Goal: Task Accomplishment & Management: Manage account settings

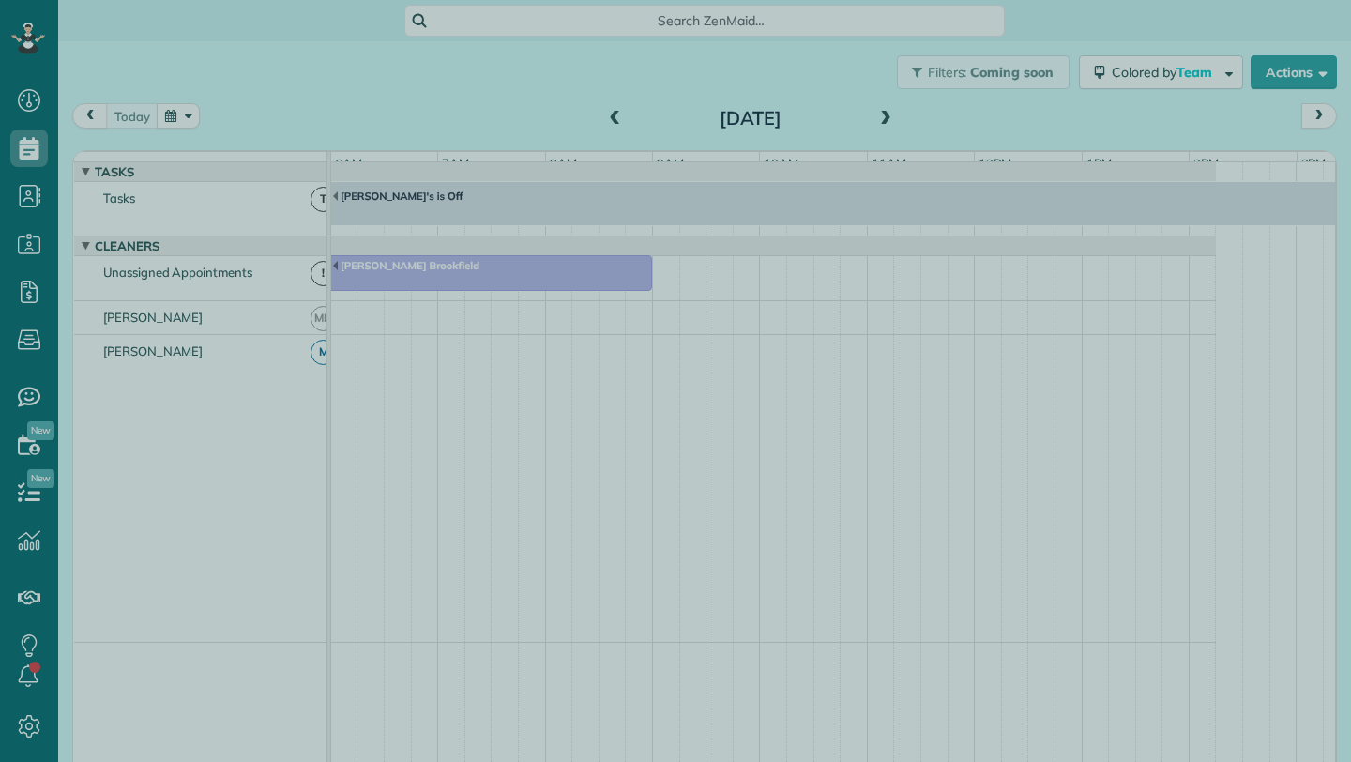
scroll to position [14, 0]
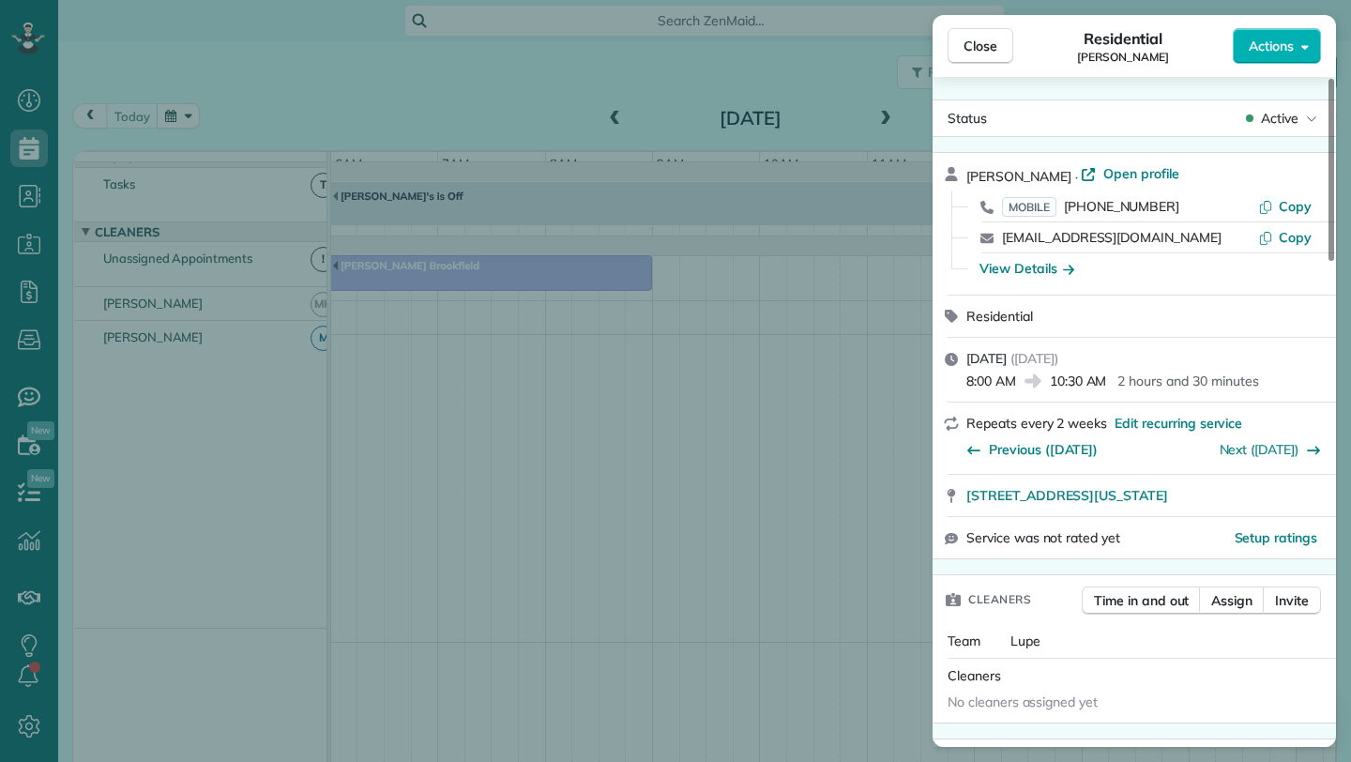
click at [971, 39] on span "Close" at bounding box center [981, 46] width 34 height 19
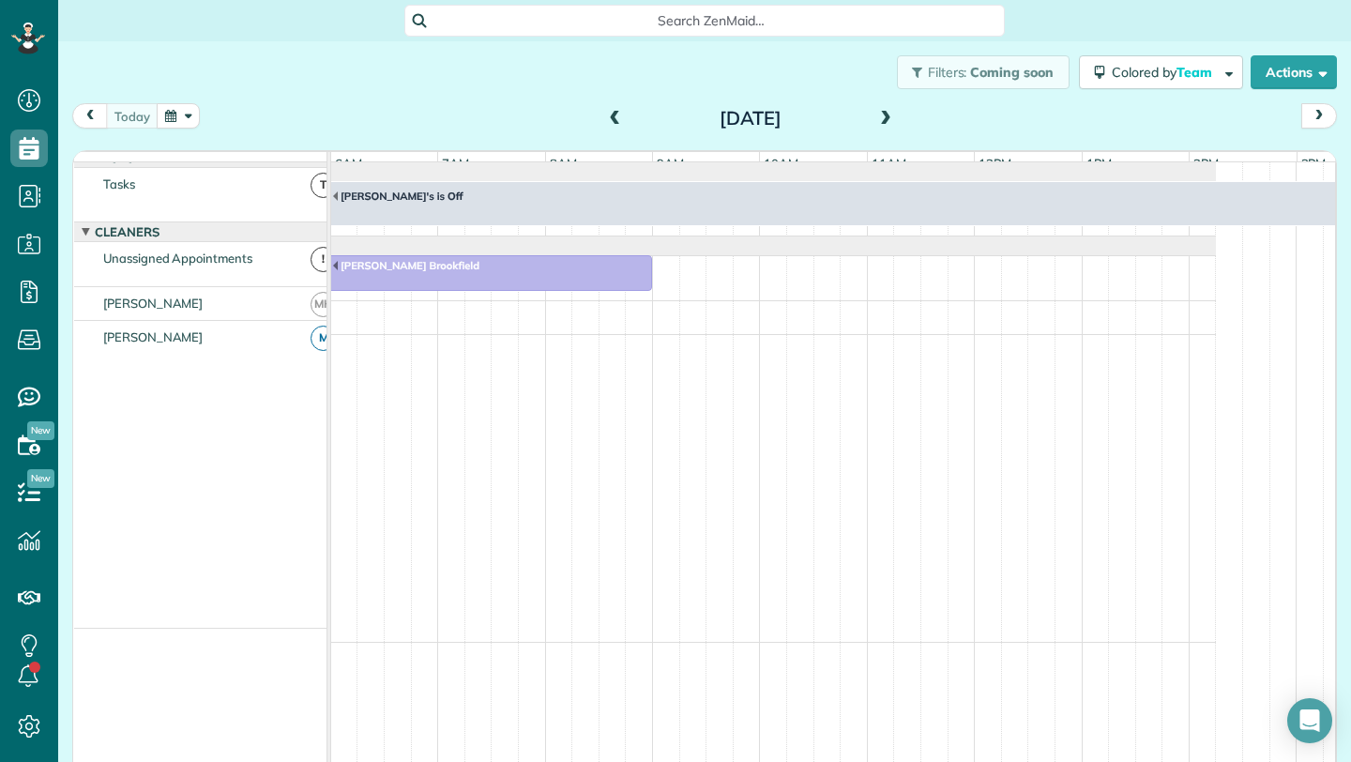
click at [605, 121] on span at bounding box center [615, 119] width 21 height 17
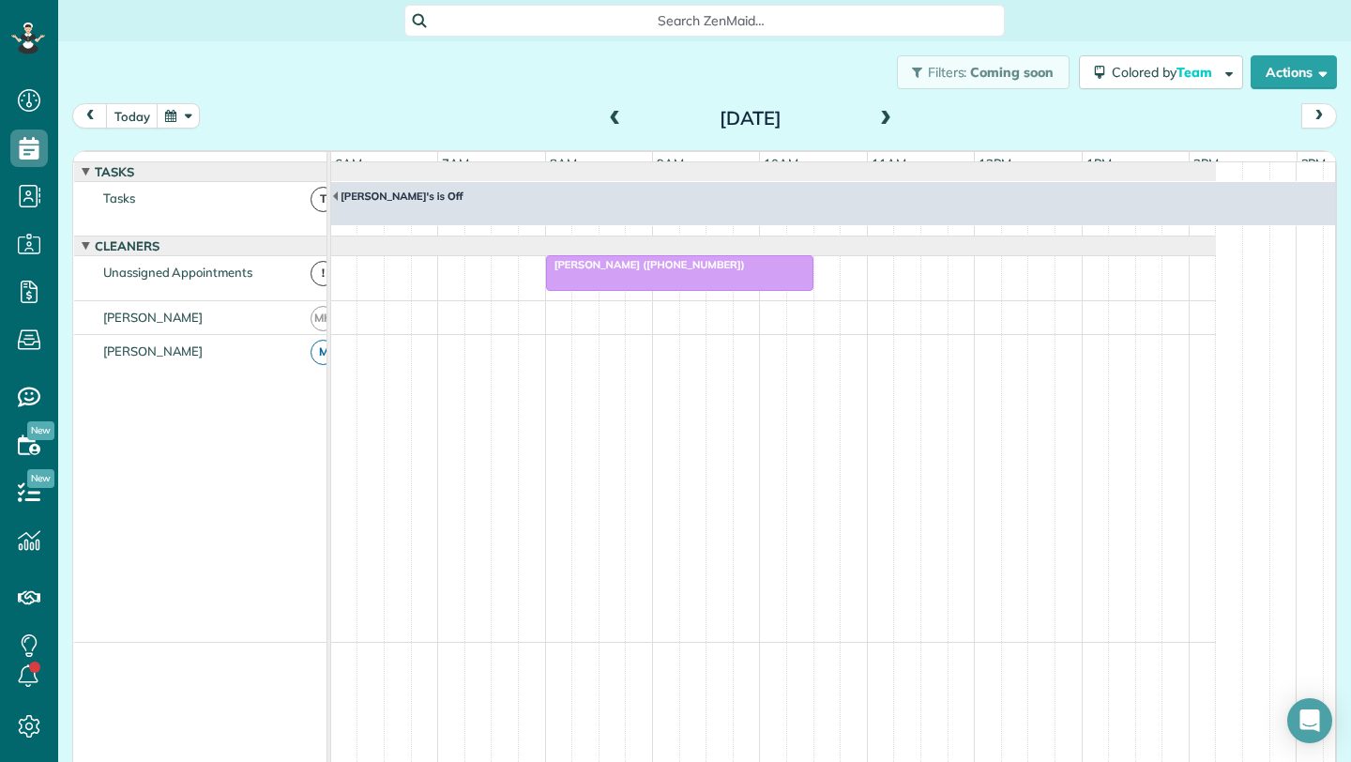
scroll to position [14, 0]
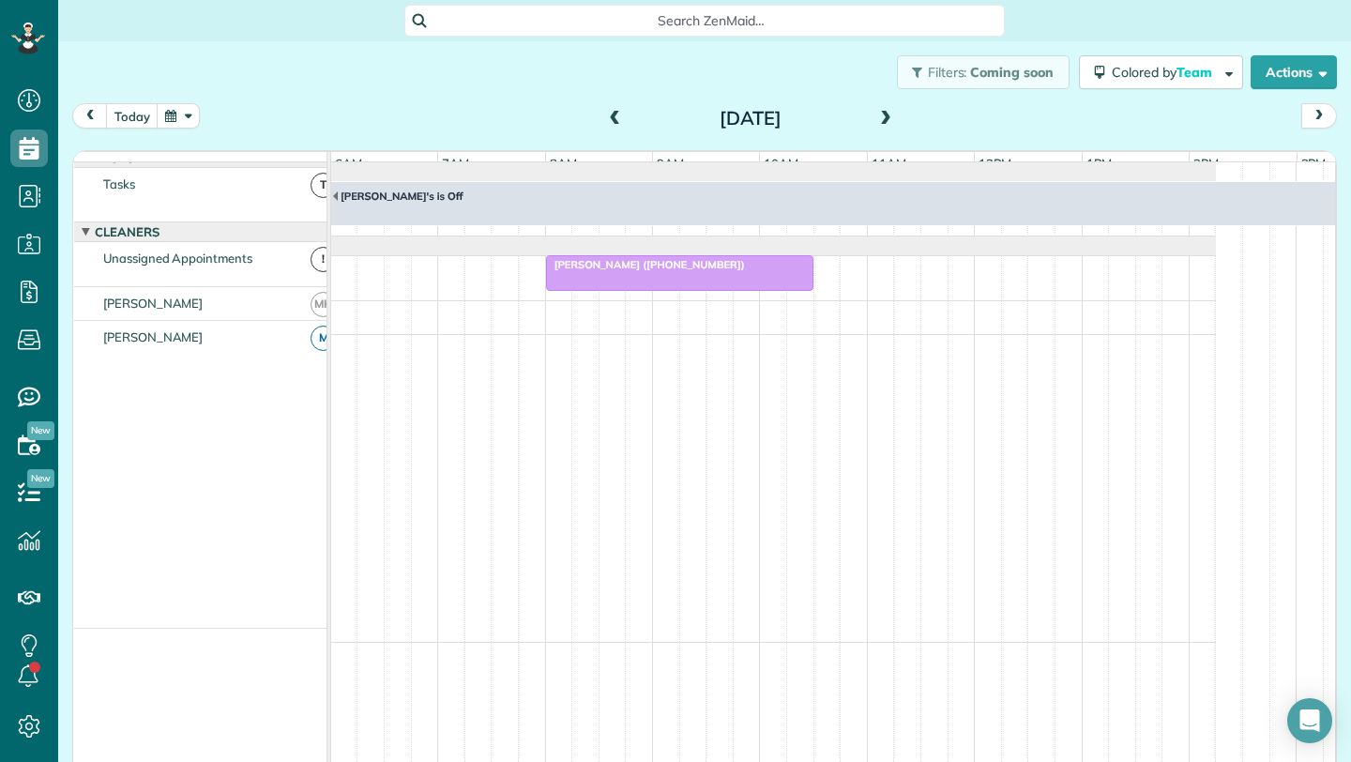
click at [616, 114] on span at bounding box center [615, 119] width 21 height 17
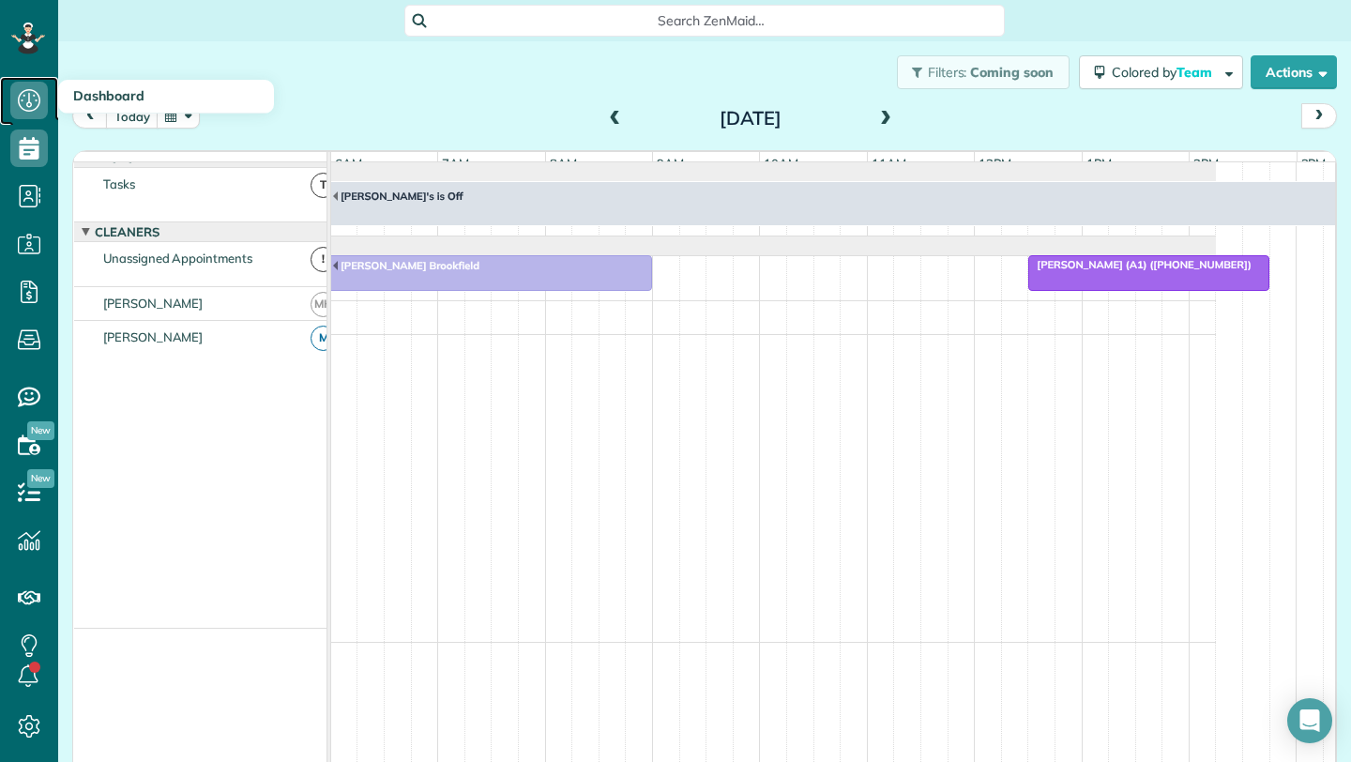
click at [39, 103] on icon at bounding box center [29, 101] width 38 height 38
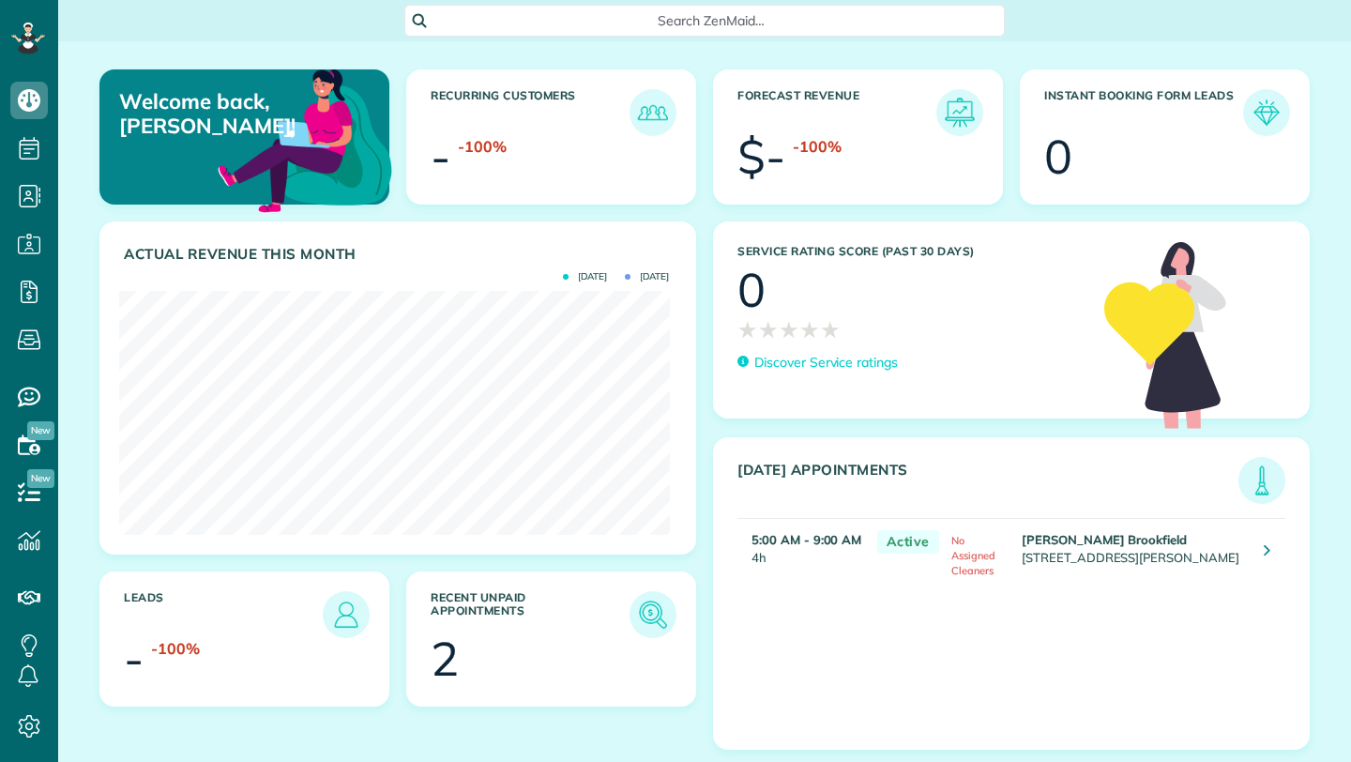
scroll to position [244, 550]
click at [655, 610] on img at bounding box center [653, 614] width 43 height 43
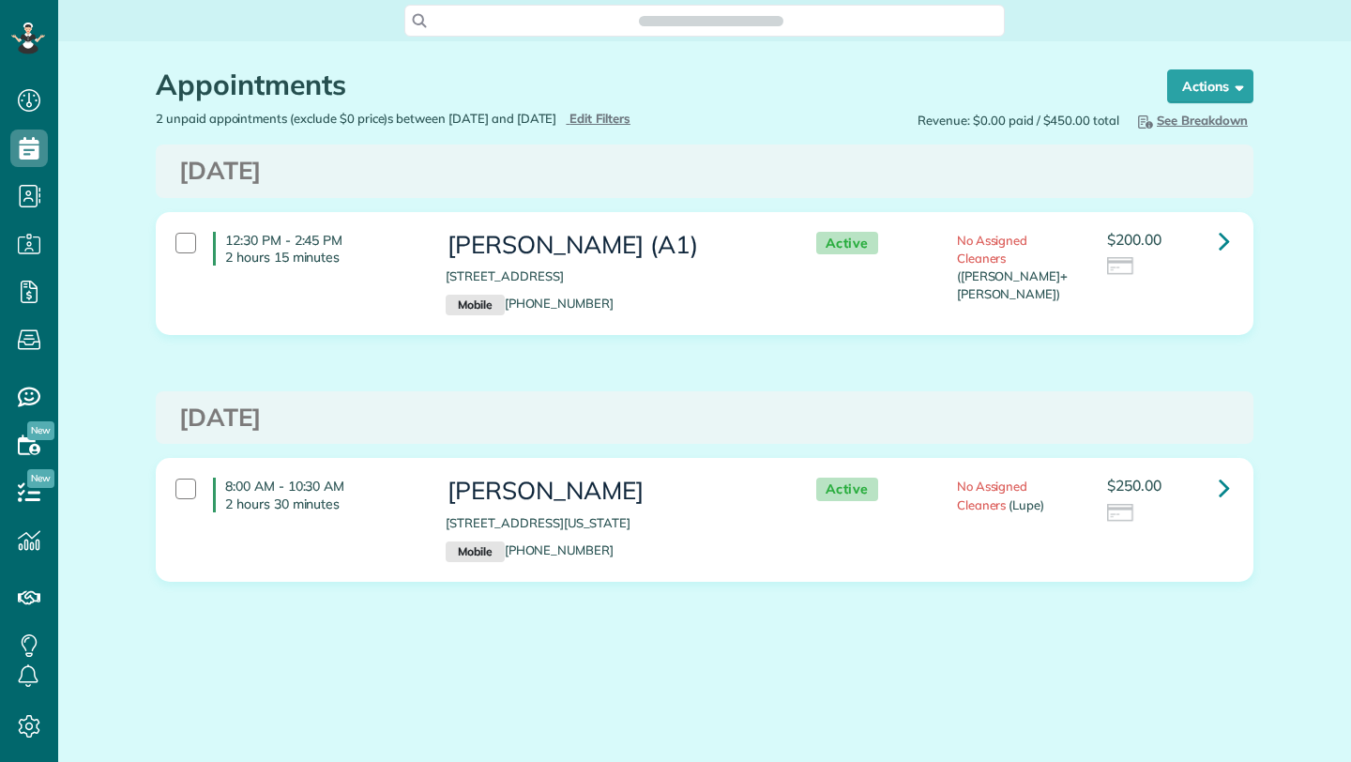
scroll to position [8, 8]
click at [1228, 241] on icon at bounding box center [1224, 240] width 11 height 33
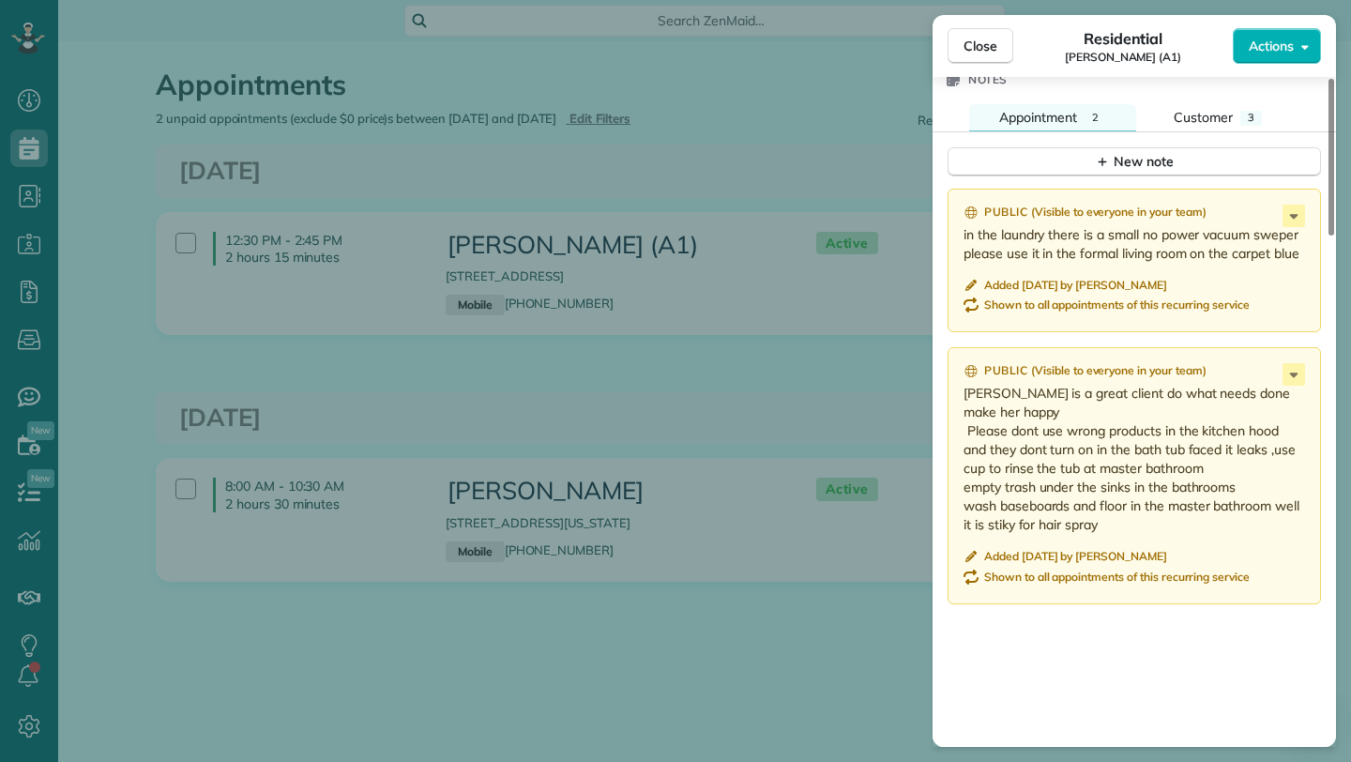
scroll to position [1693, 0]
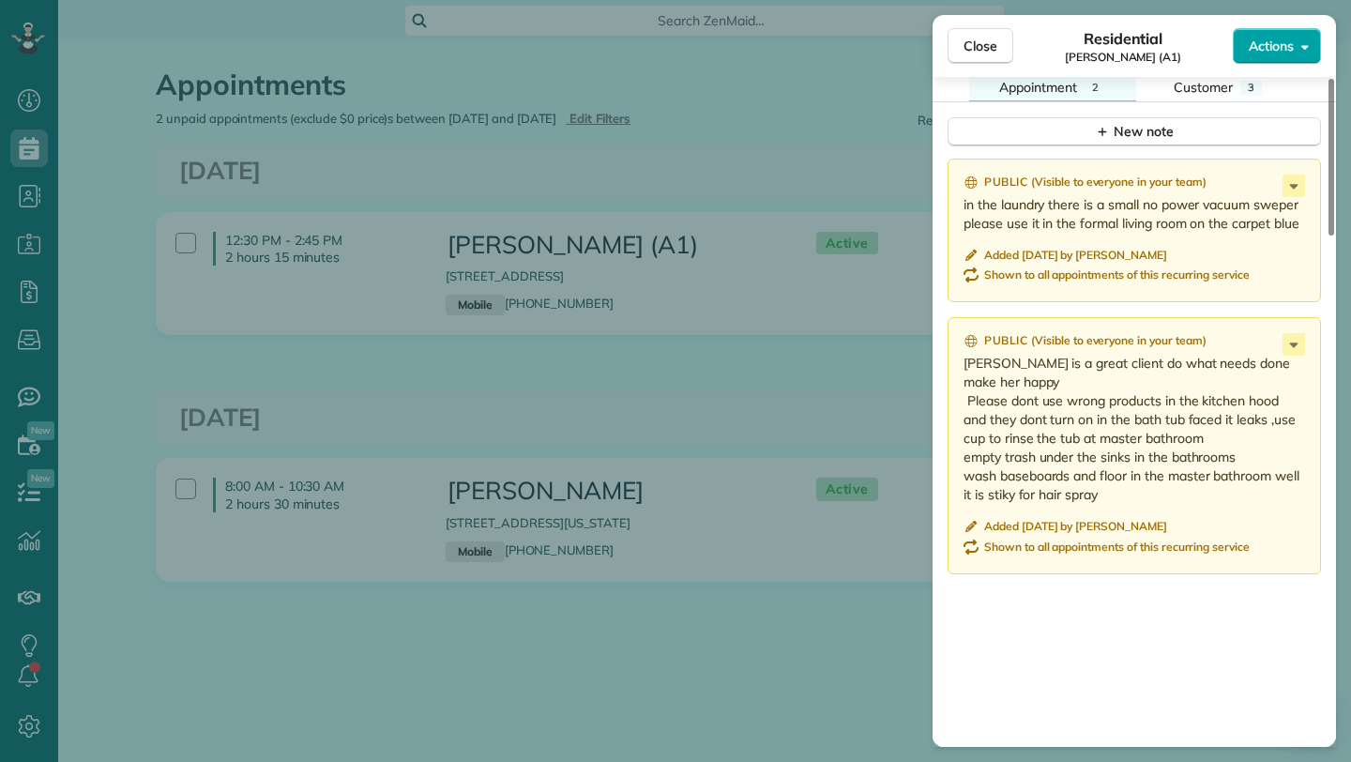
click at [1294, 46] on button "Actions" at bounding box center [1277, 46] width 88 height 36
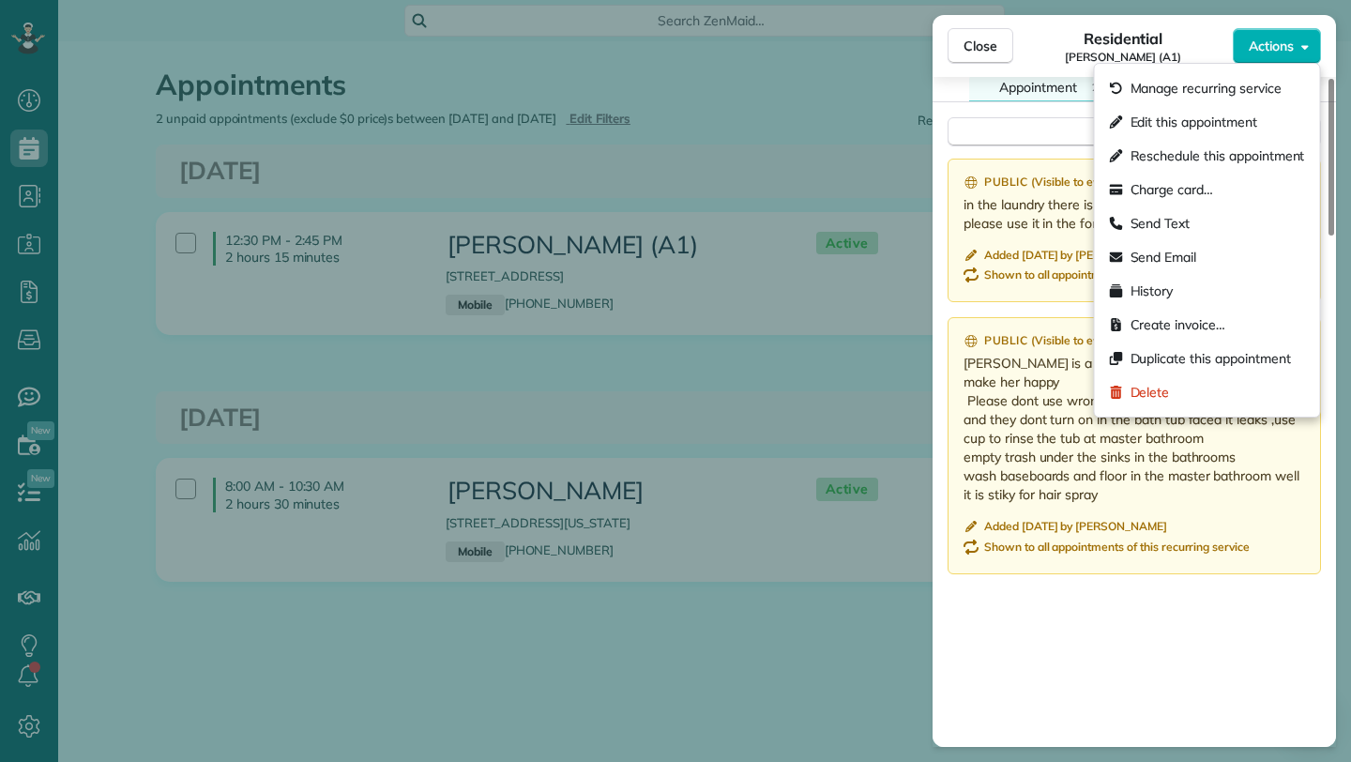
click at [670, 132] on div "Close Residential Beth George (A1) Actions Status Active Beth George (A1) · Ope…" at bounding box center [675, 381] width 1351 height 762
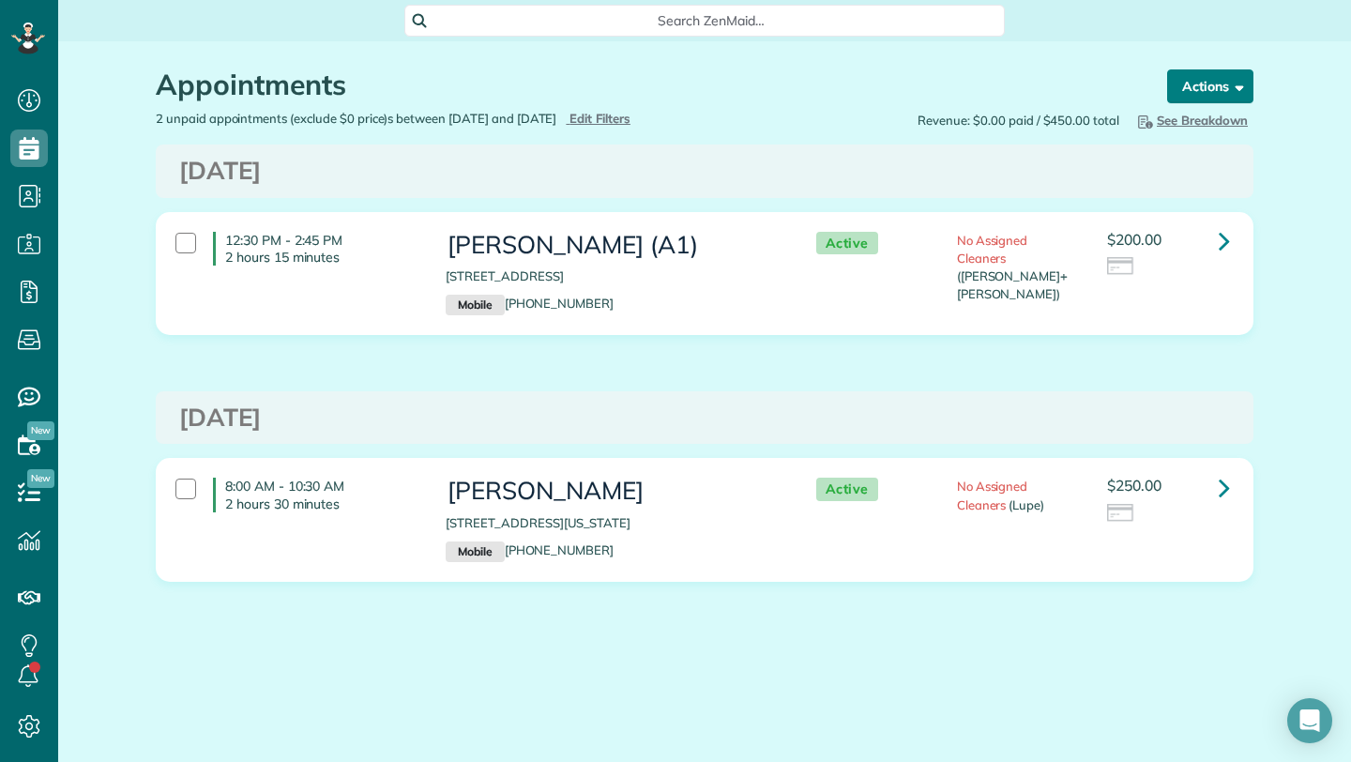
click at [1221, 79] on button "Actions" at bounding box center [1210, 86] width 86 height 34
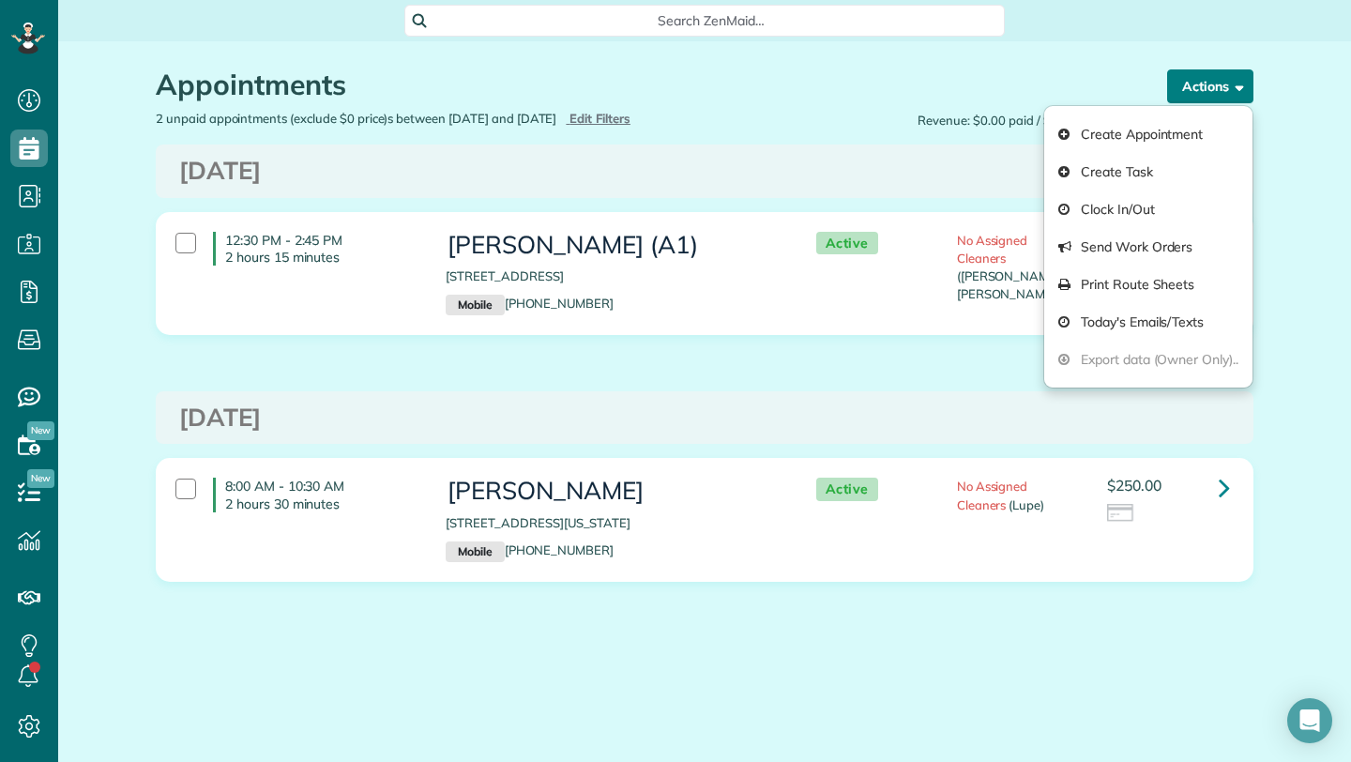
click at [1241, 83] on span "button" at bounding box center [1236, 86] width 14 height 14
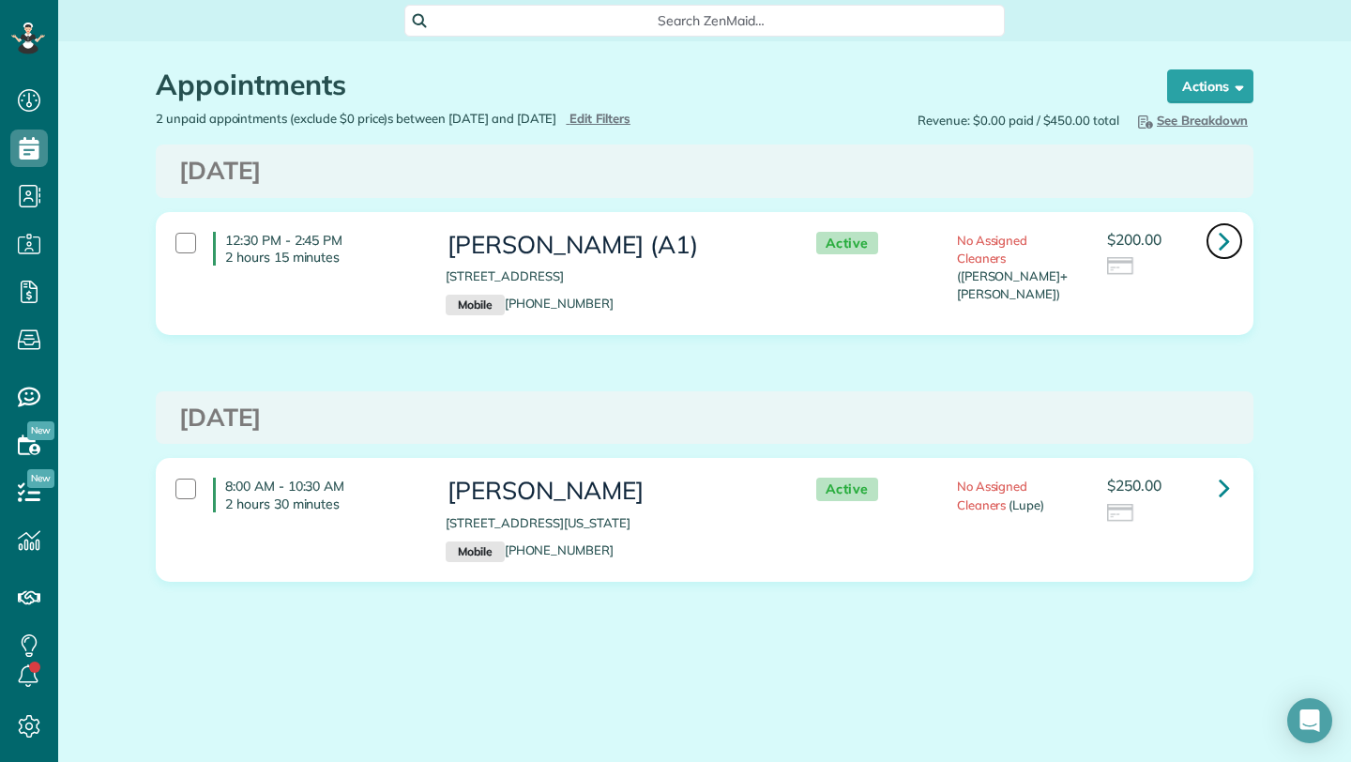
click at [1220, 238] on icon at bounding box center [1224, 240] width 11 height 33
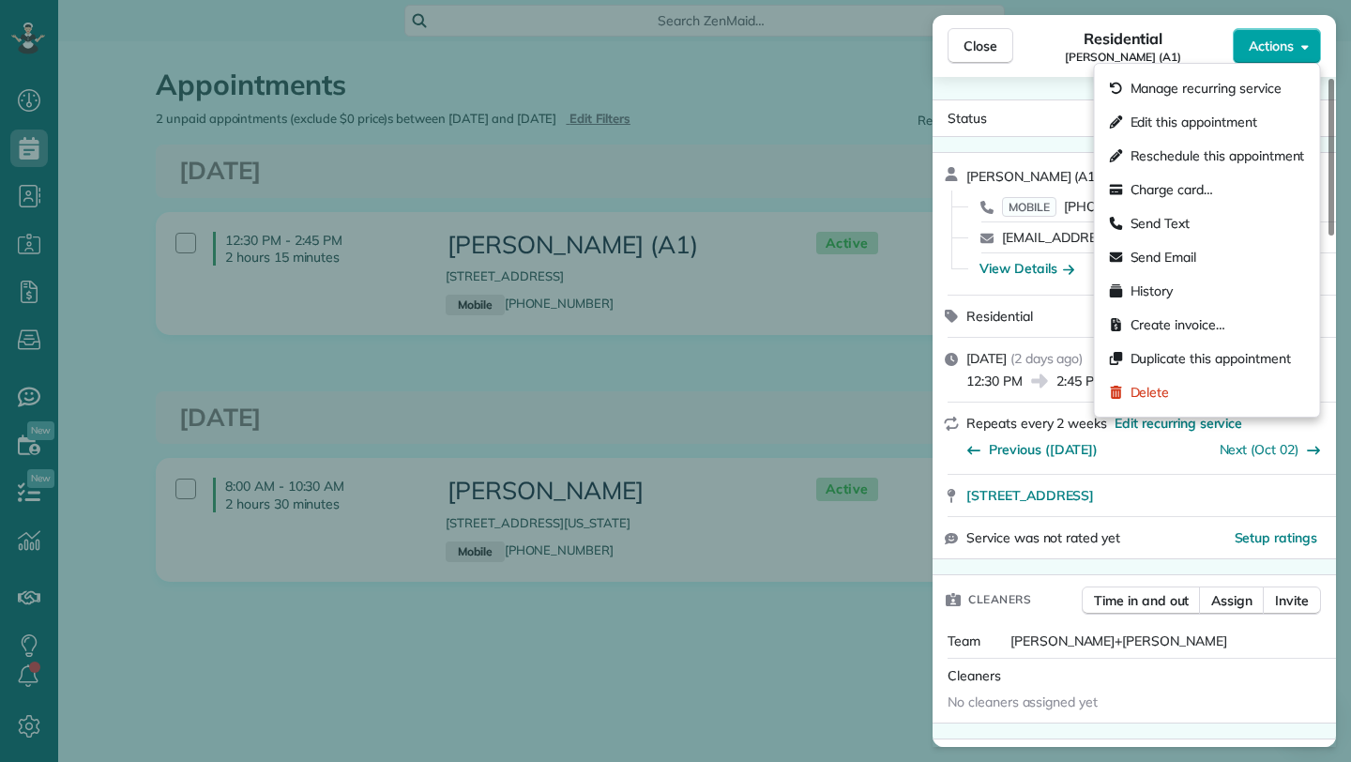
click at [1312, 50] on button "Actions" at bounding box center [1277, 46] width 88 height 36
click at [1057, 106] on div "Status Active" at bounding box center [1135, 118] width 396 height 28
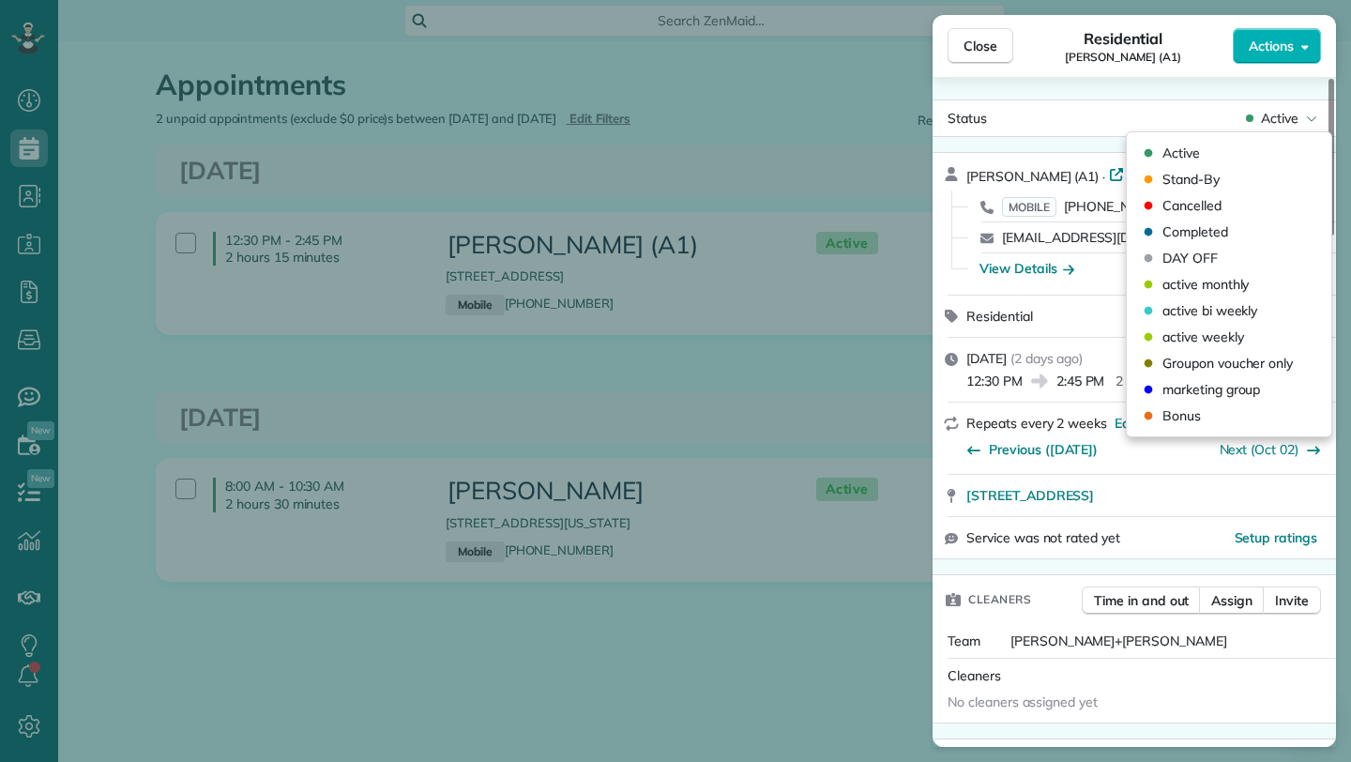
click at [1105, 132] on div "Status Active" at bounding box center [1135, 118] width 404 height 38
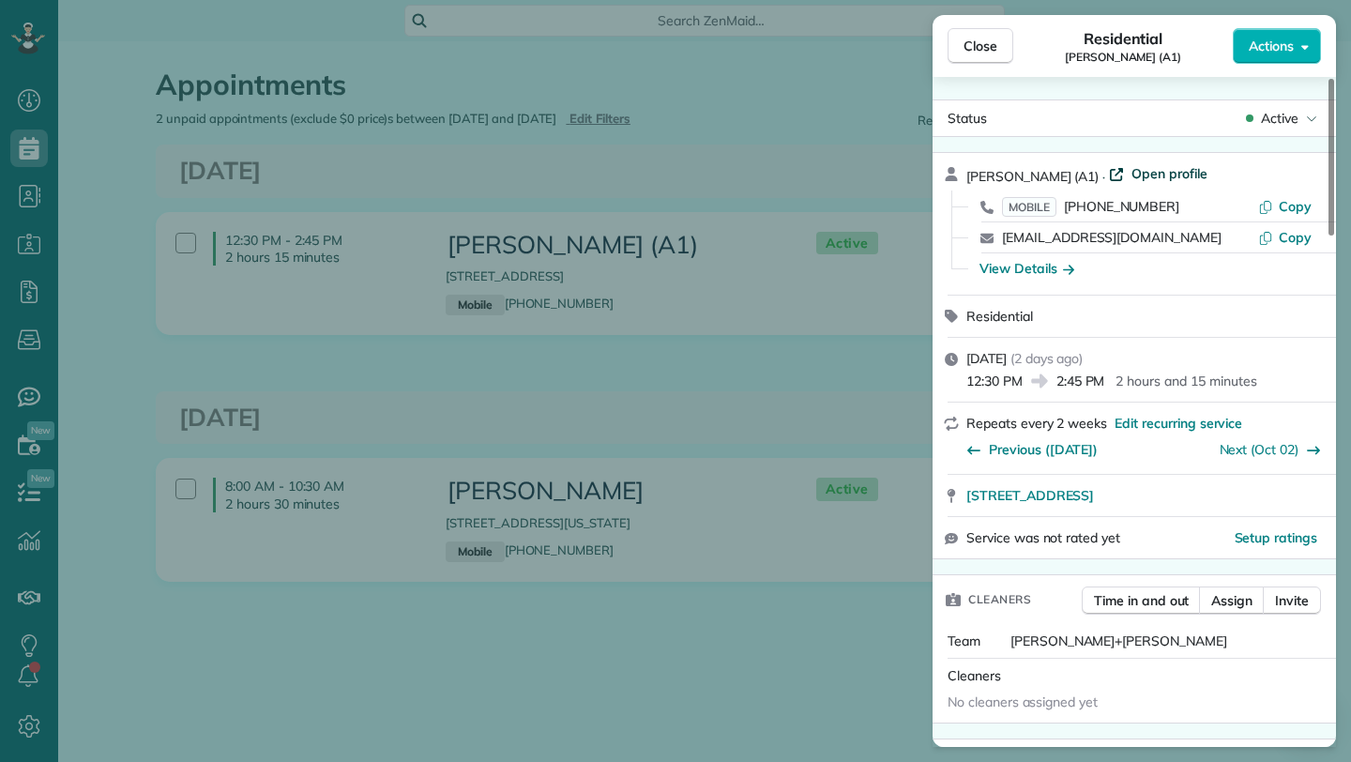
click at [1151, 177] on span "Open profile" at bounding box center [1170, 173] width 76 height 19
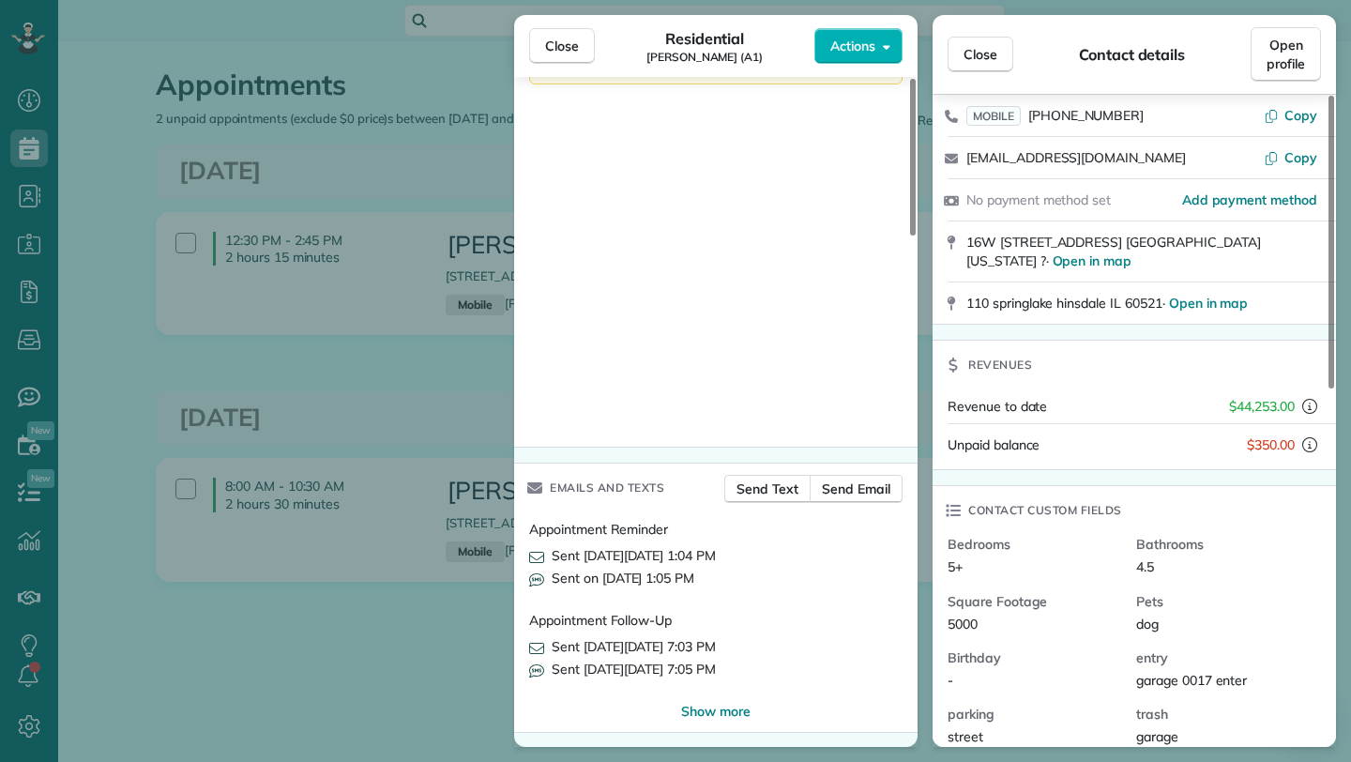
scroll to position [62, 0]
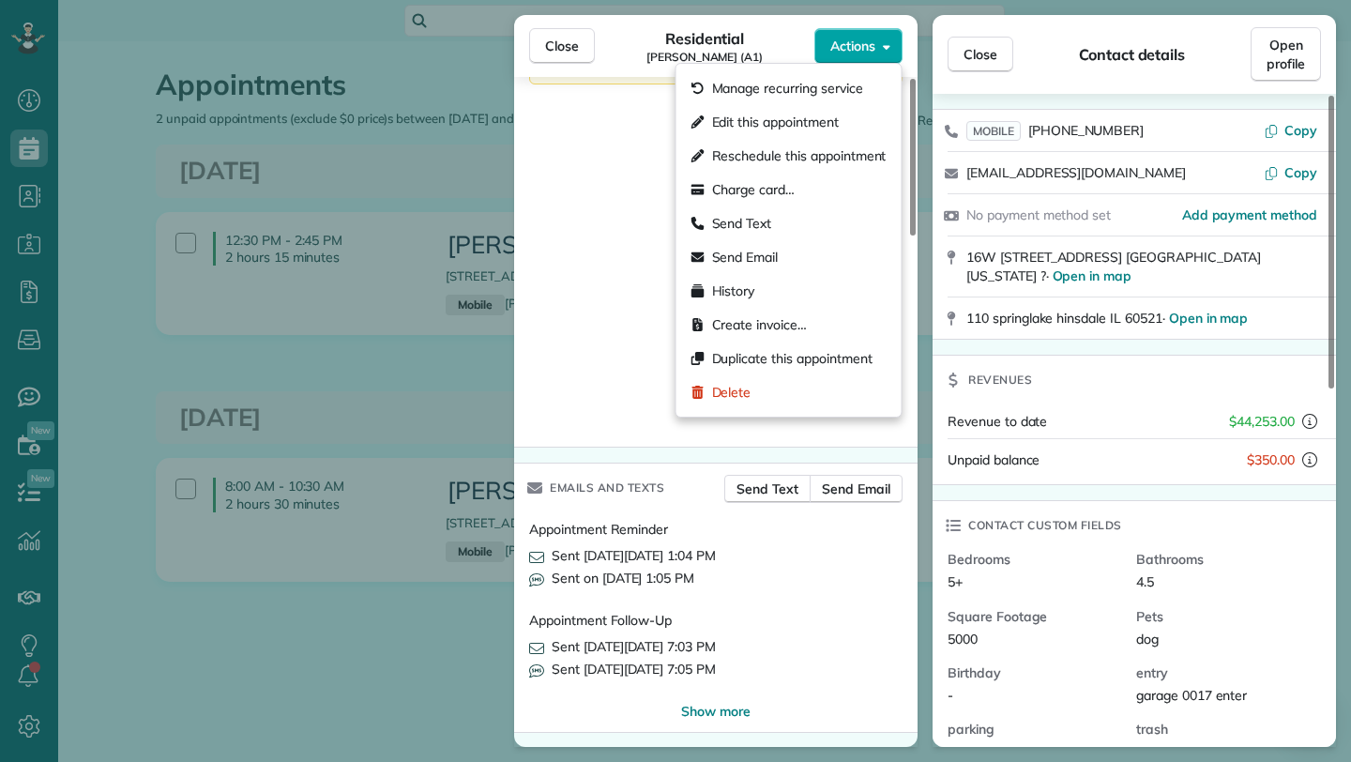
click at [877, 46] on button "Actions" at bounding box center [859, 46] width 88 height 36
click at [766, 191] on span "Charge card…" at bounding box center [754, 189] width 84 height 19
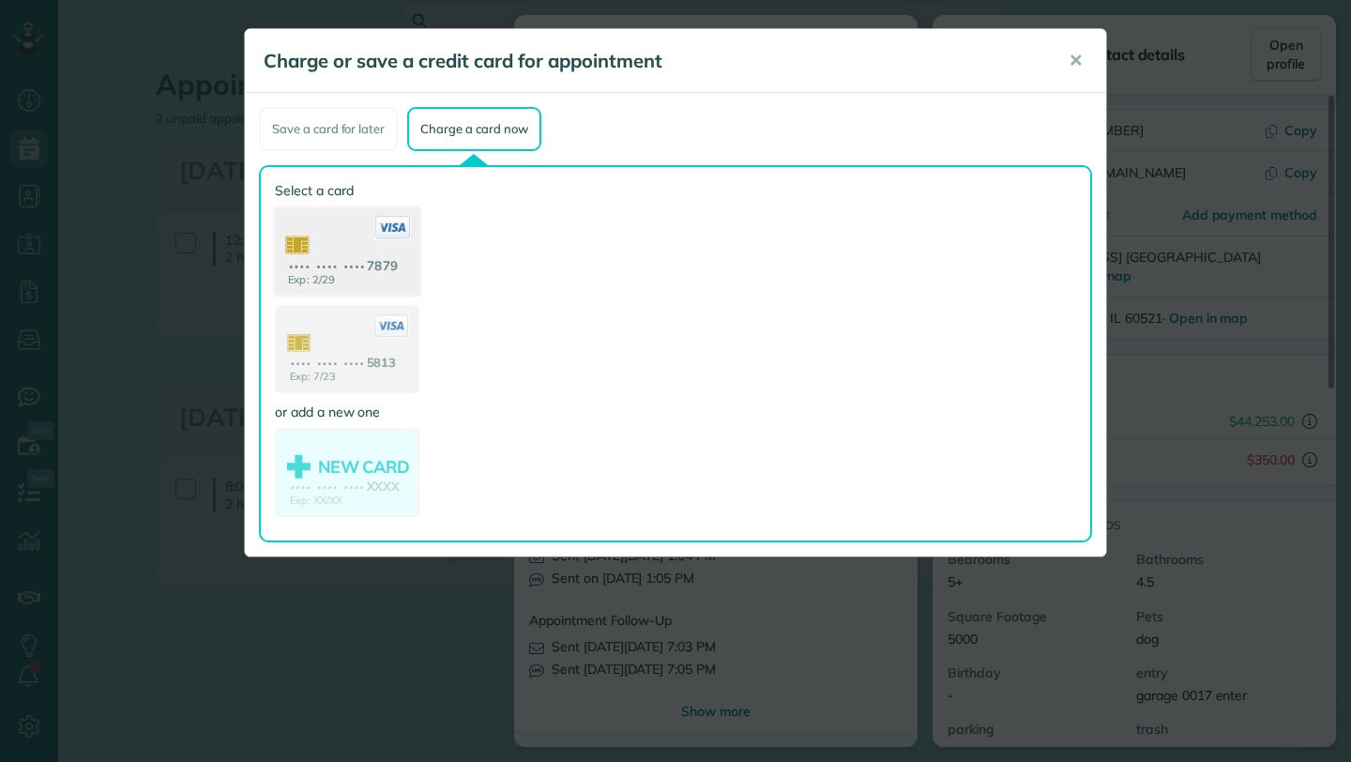
click at [352, 252] on use at bounding box center [347, 253] width 145 height 91
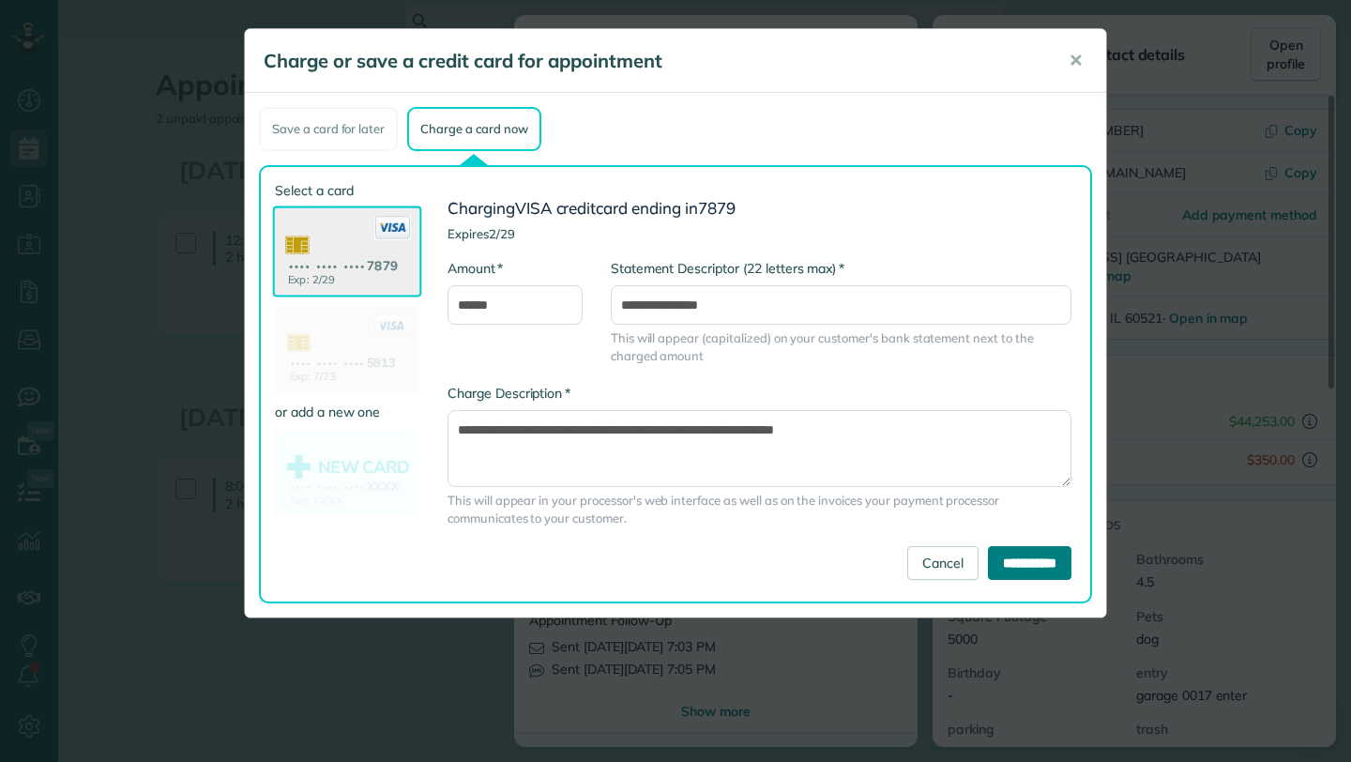
click at [1038, 560] on input "**********" at bounding box center [1030, 563] width 84 height 34
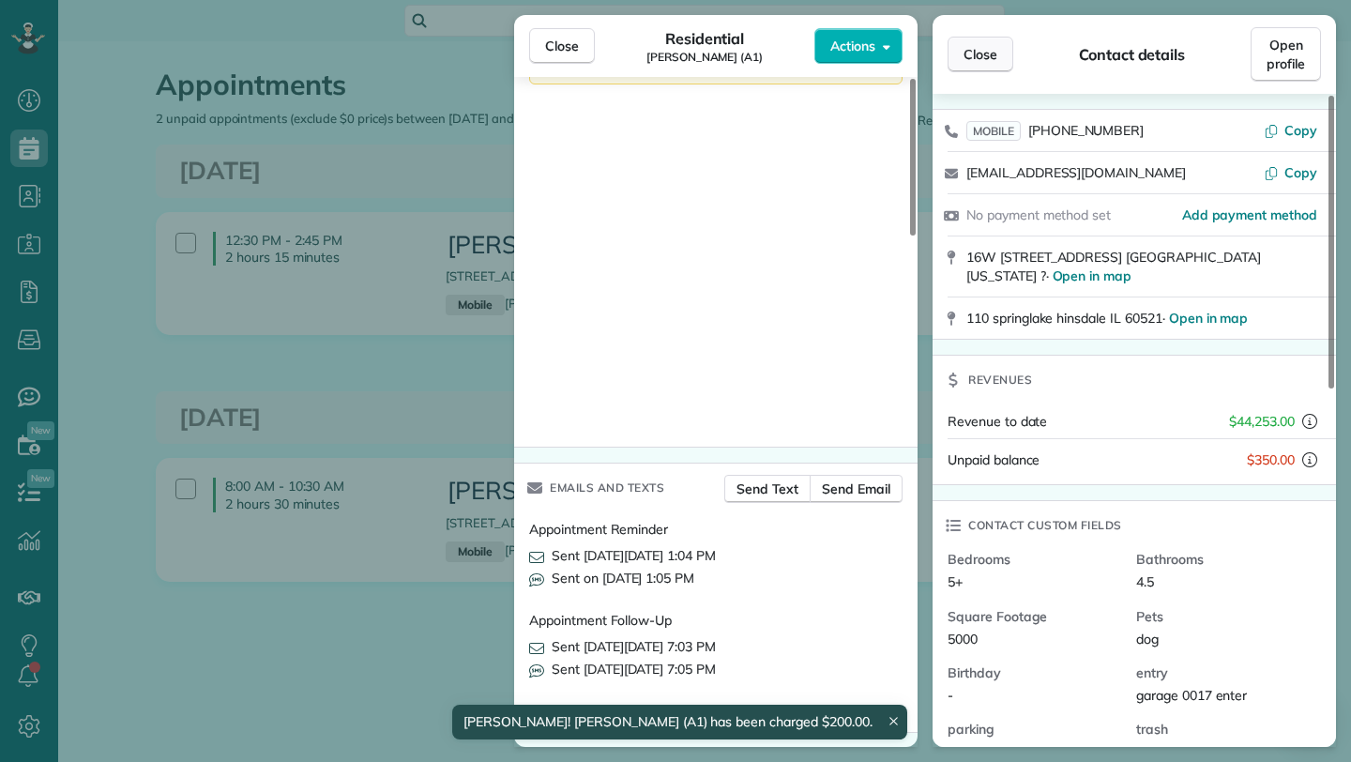
click at [979, 52] on span "Close" at bounding box center [981, 54] width 34 height 19
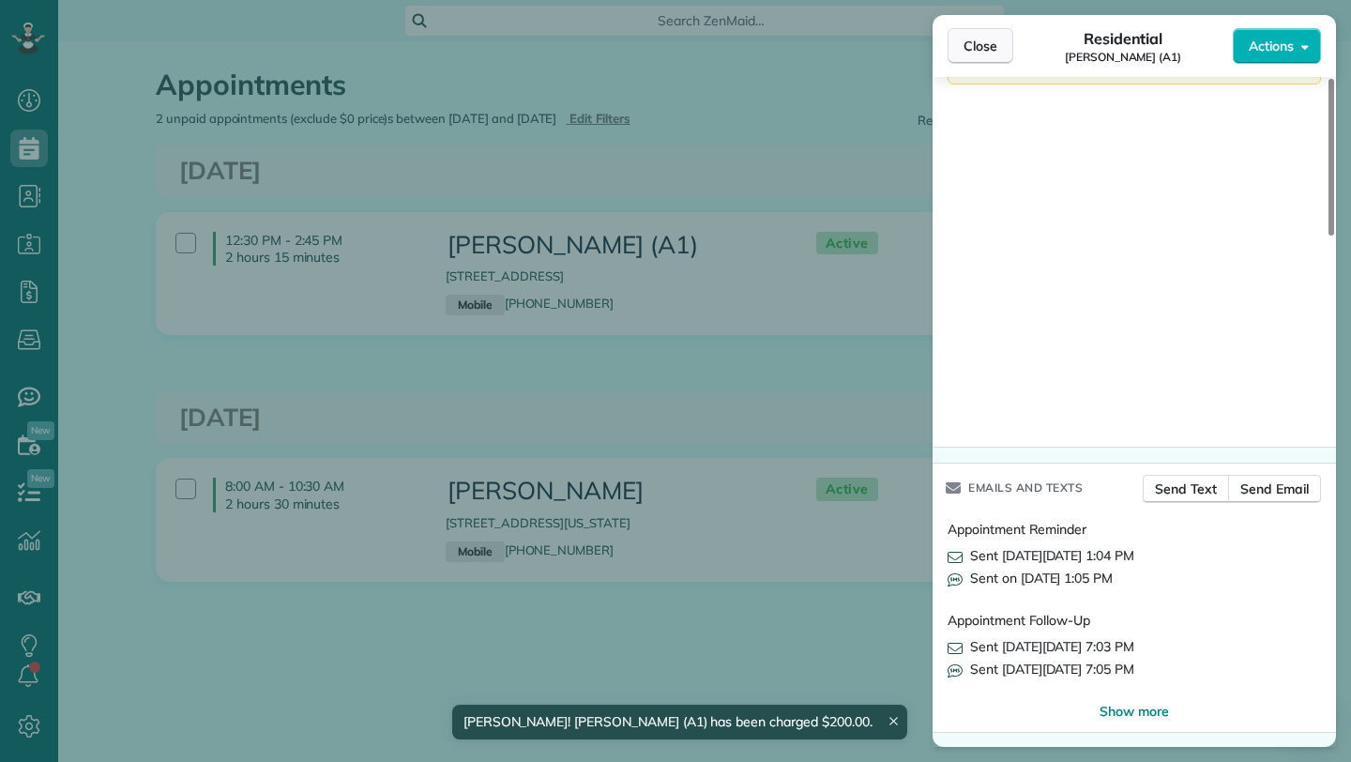
drag, startPoint x: 973, startPoint y: 49, endPoint x: 978, endPoint y: 57, distance: 9.7
click at [973, 48] on span "Close" at bounding box center [981, 46] width 34 height 19
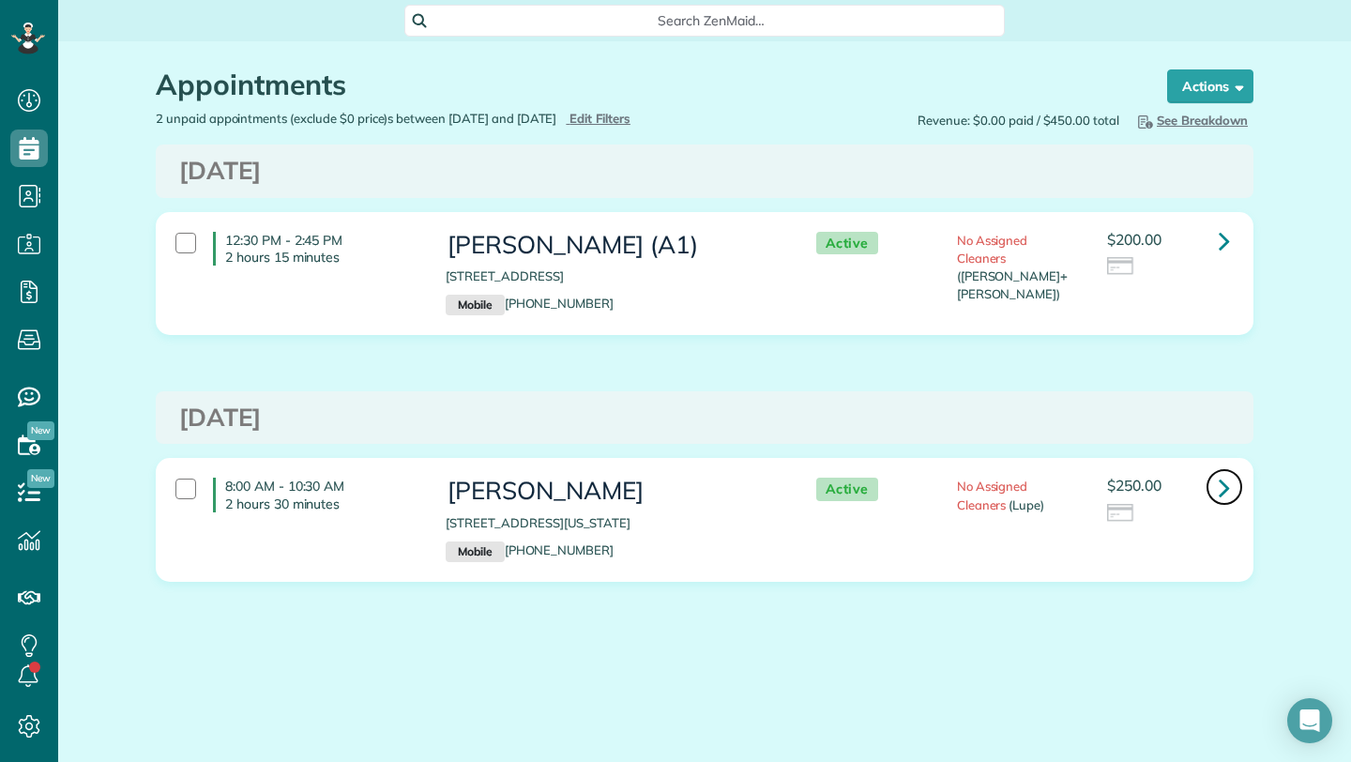
click at [1219, 480] on icon at bounding box center [1224, 487] width 11 height 33
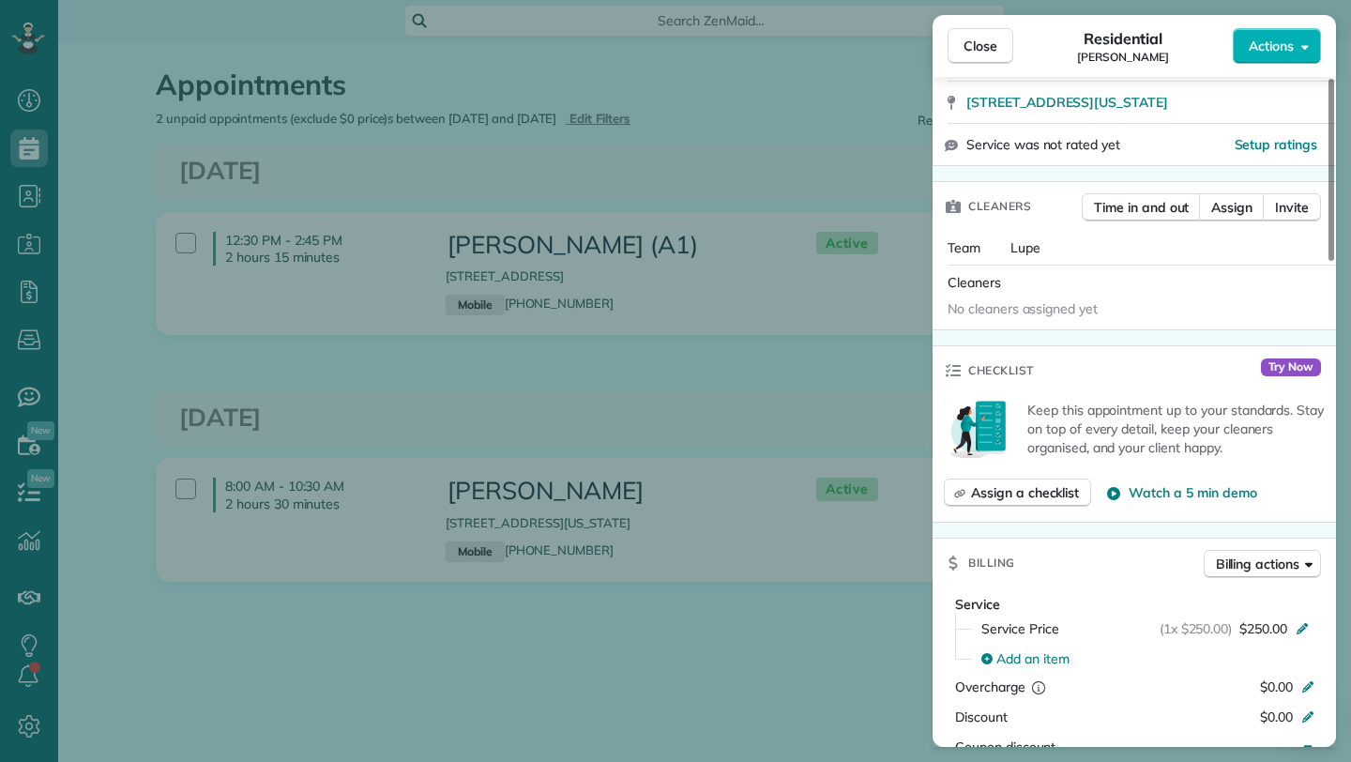
scroll to position [543, 0]
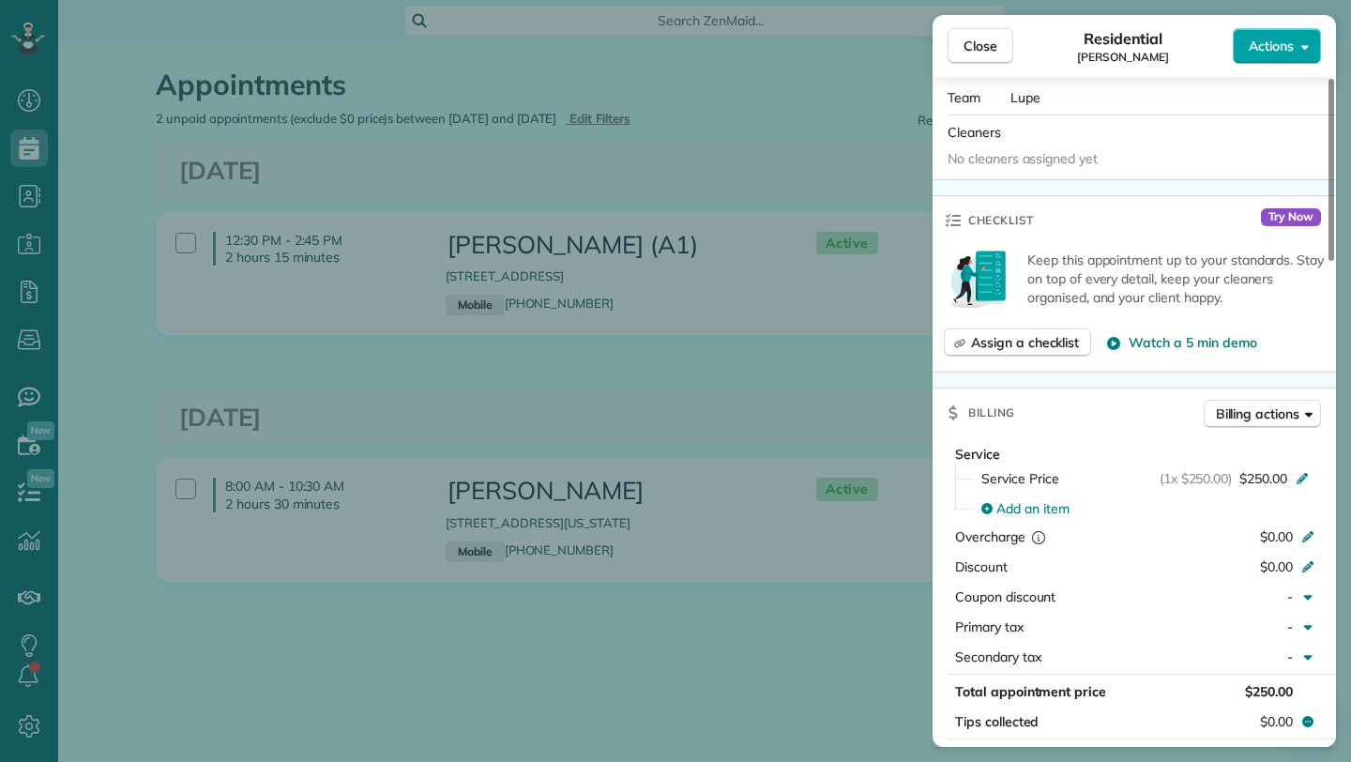
click at [1291, 34] on button "Actions" at bounding box center [1277, 46] width 88 height 36
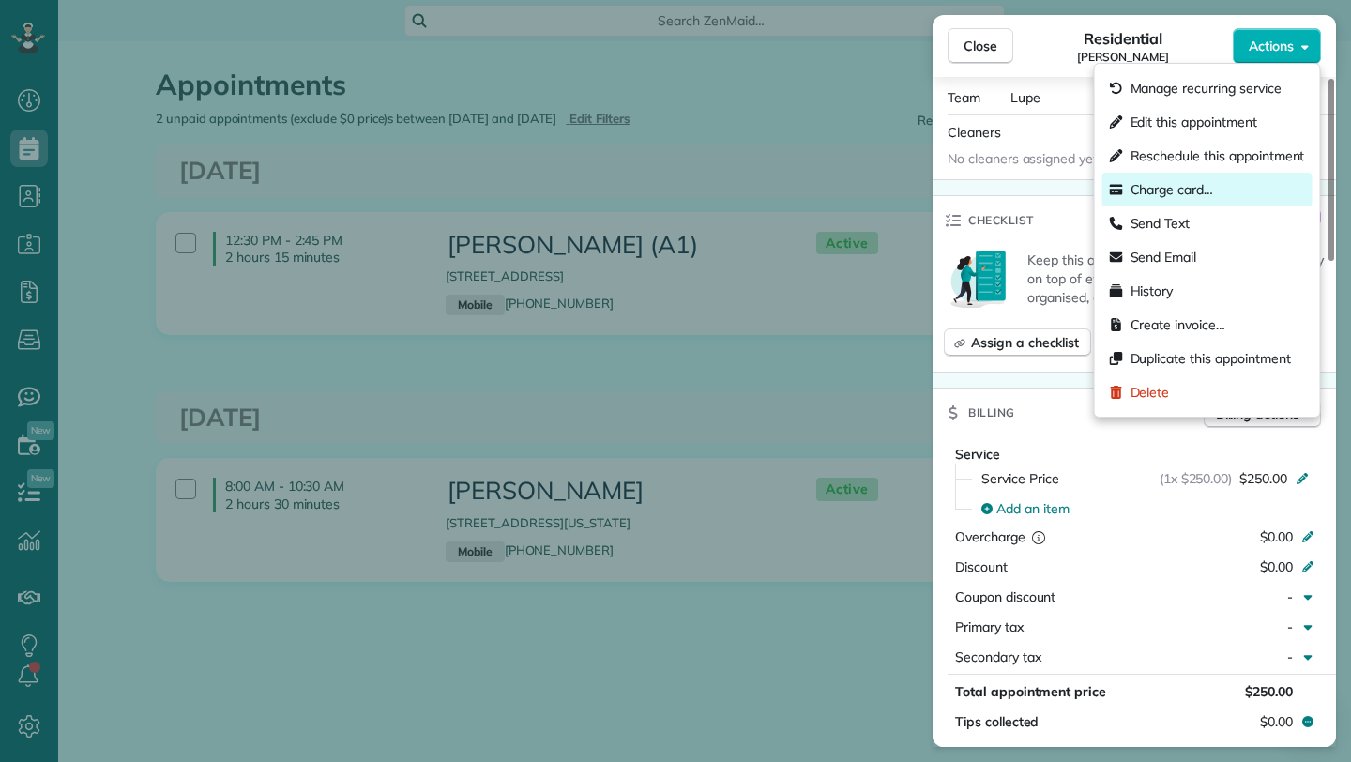
click at [1197, 193] on span "Charge card…" at bounding box center [1173, 189] width 84 height 19
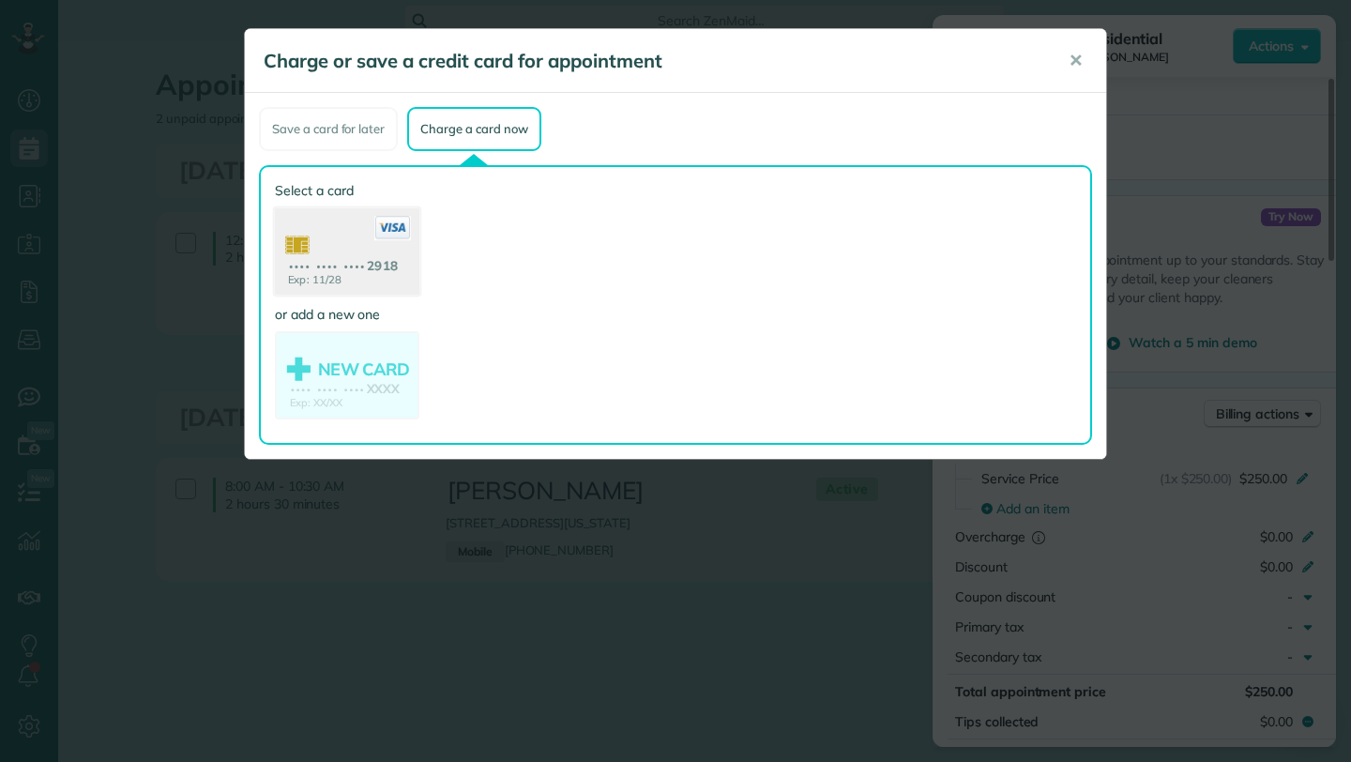
click at [364, 275] on use at bounding box center [347, 253] width 145 height 91
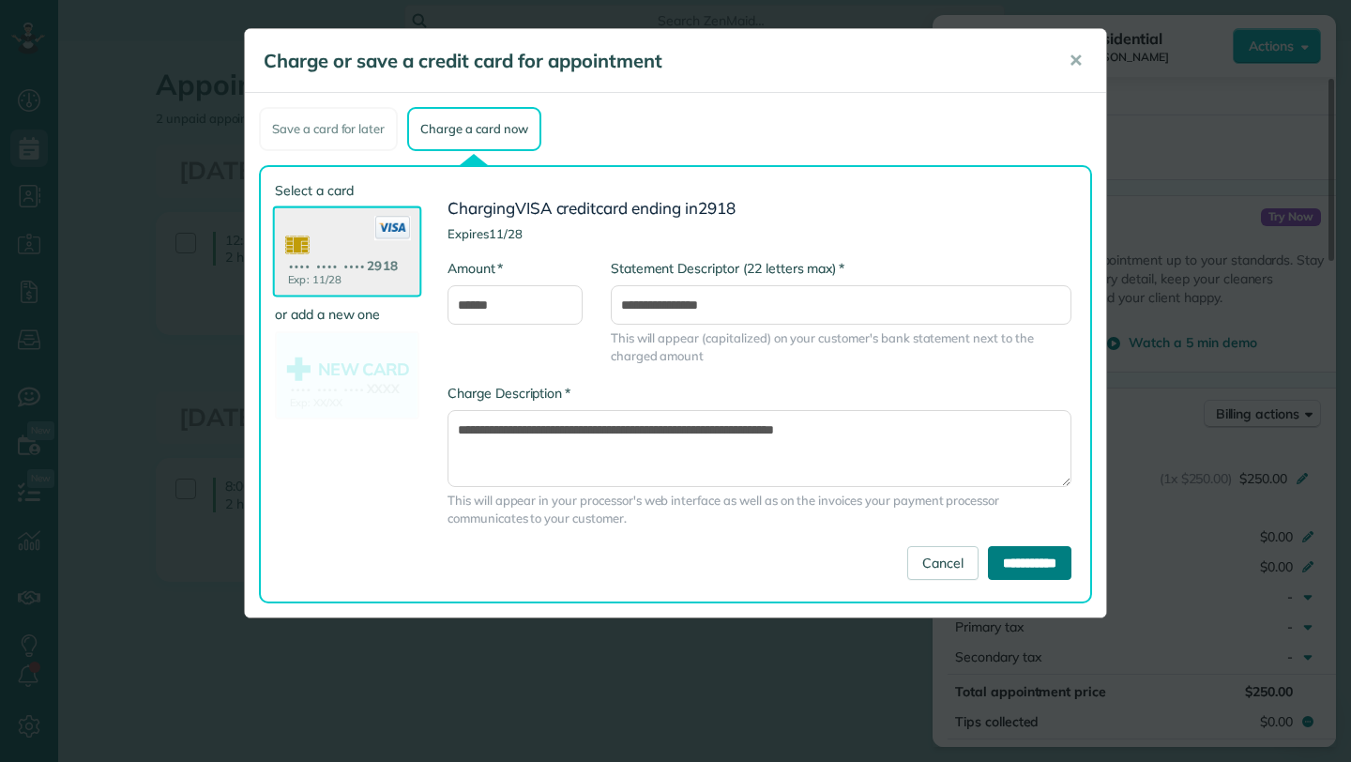
click at [1024, 554] on input "**********" at bounding box center [1030, 563] width 84 height 34
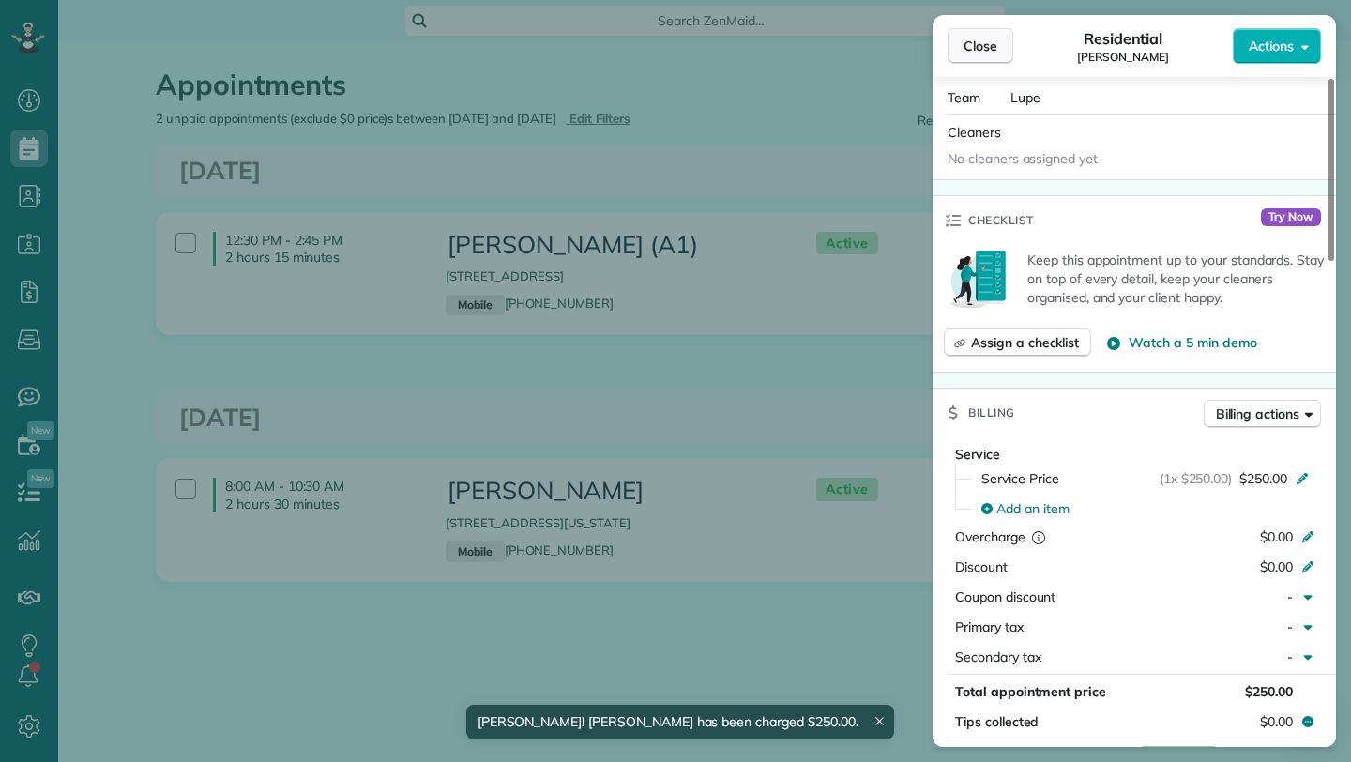
click at [983, 43] on span "Close" at bounding box center [981, 46] width 34 height 19
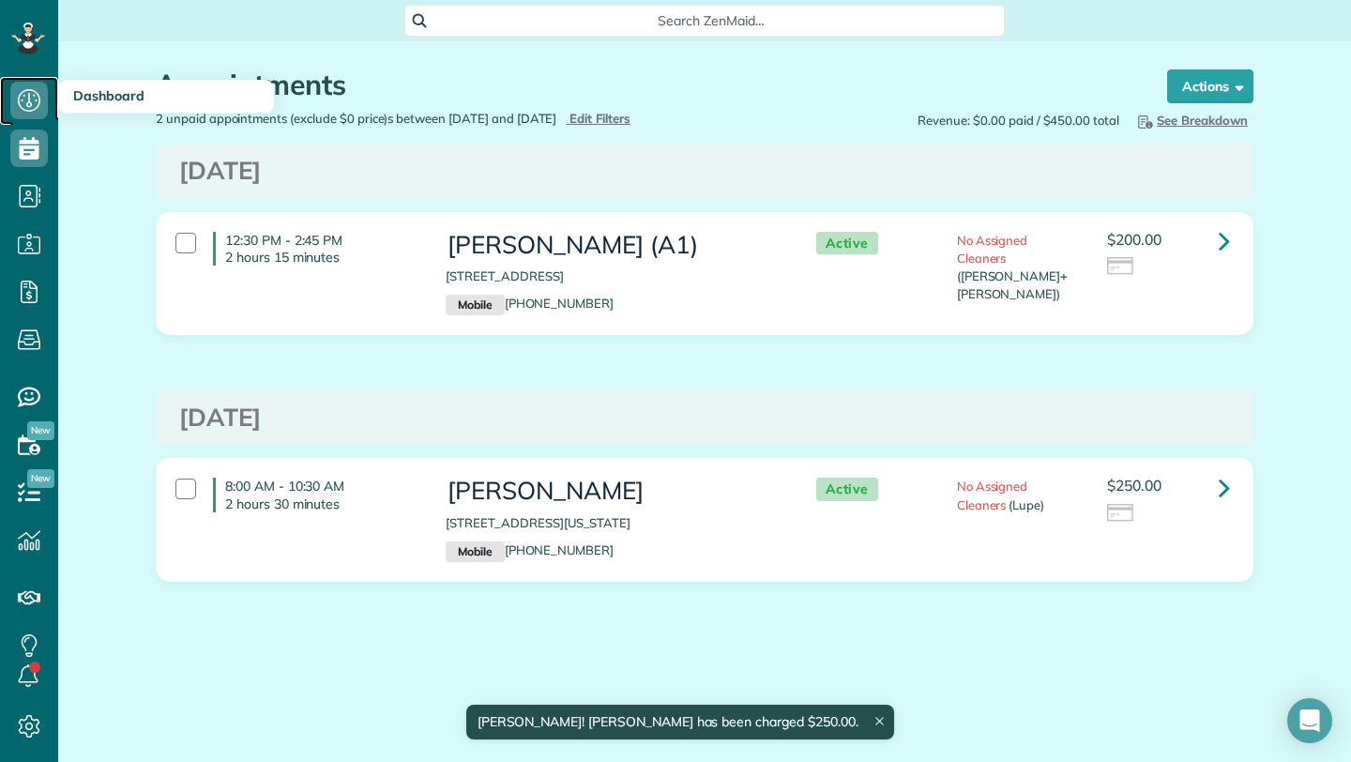
click at [27, 84] on icon at bounding box center [29, 101] width 38 height 38
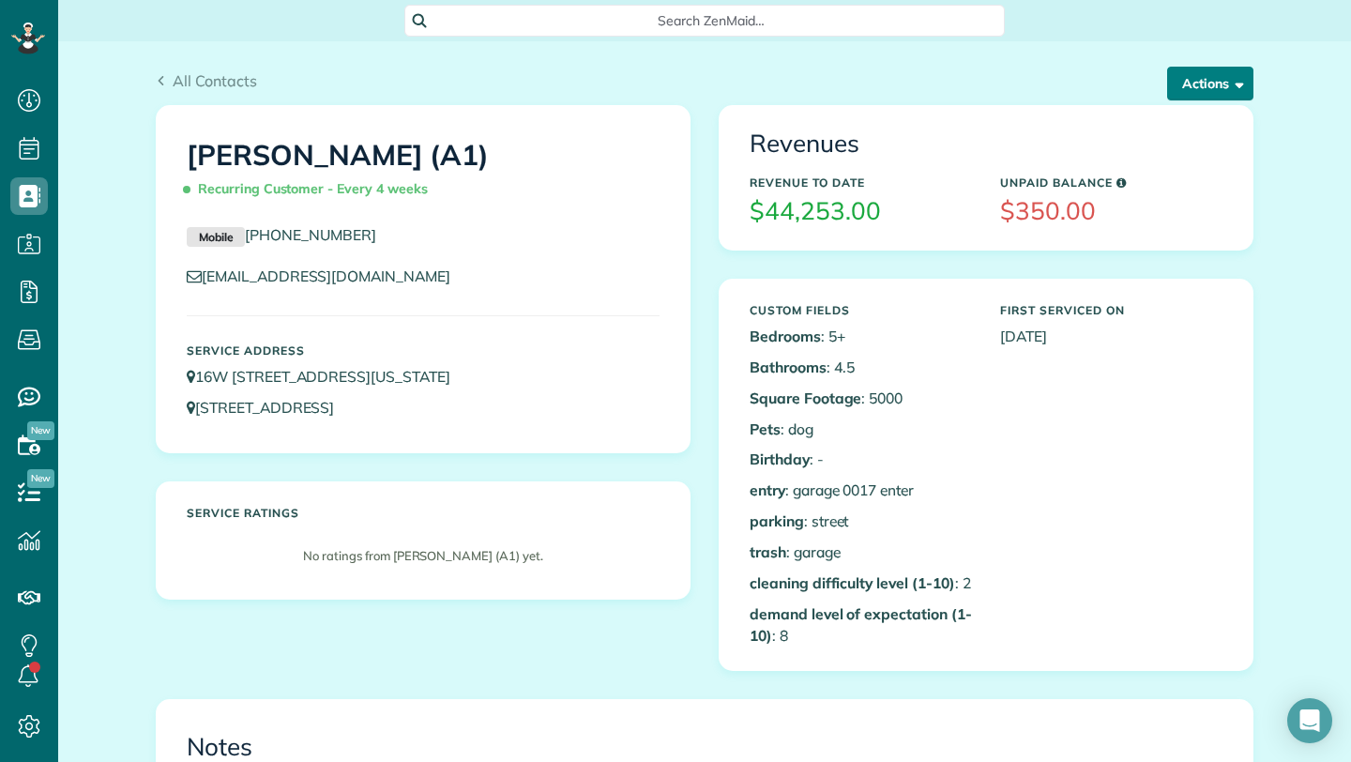
click at [1211, 73] on button "Actions" at bounding box center [1210, 84] width 86 height 34
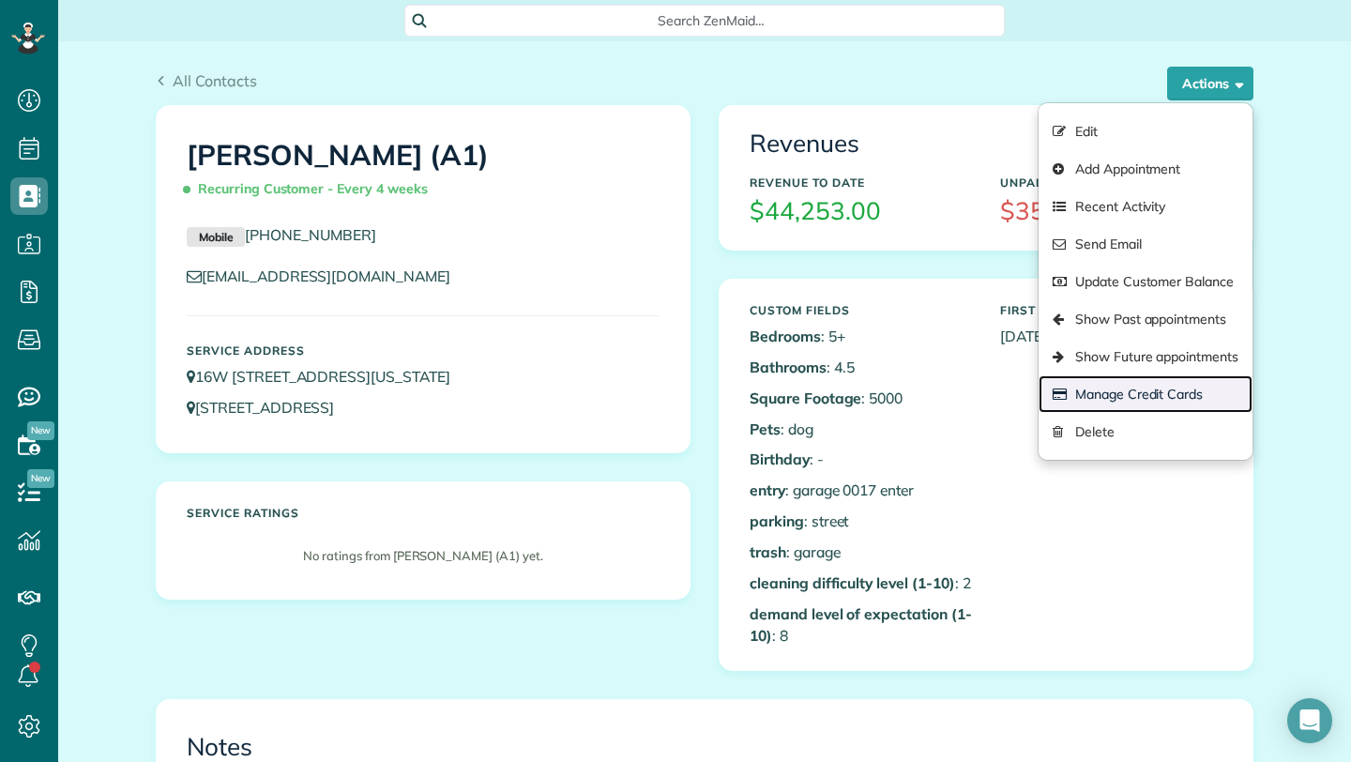
click at [1130, 388] on link "Manage Credit Cards" at bounding box center [1146, 394] width 214 height 38
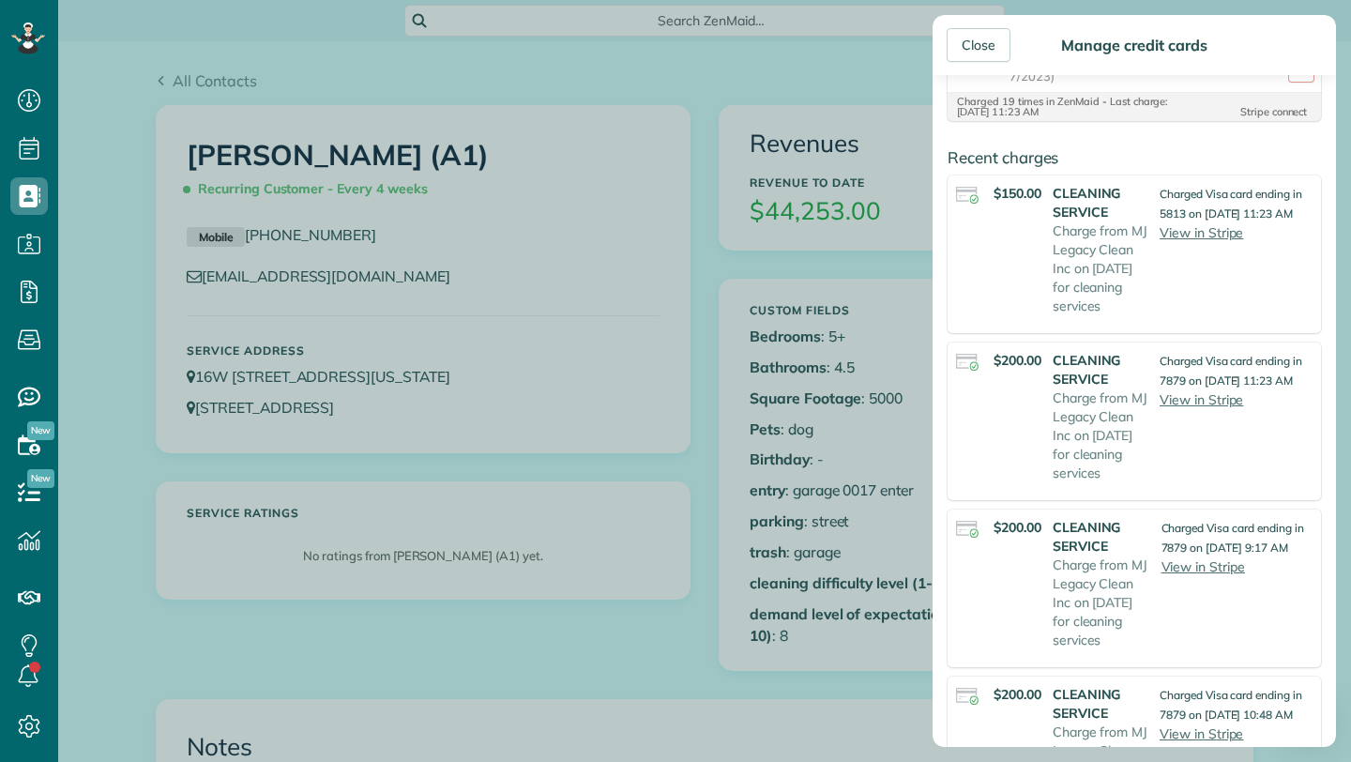
scroll to position [287, 0]
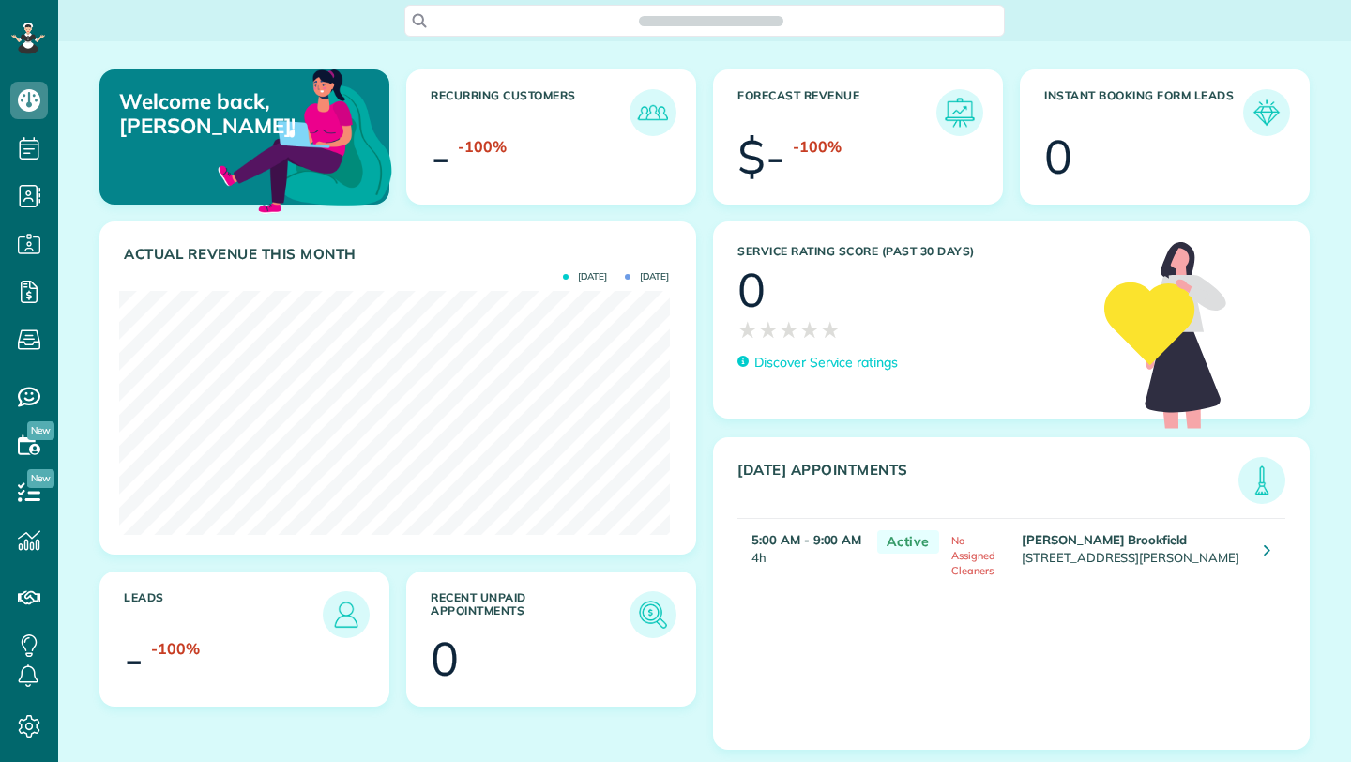
scroll to position [762, 58]
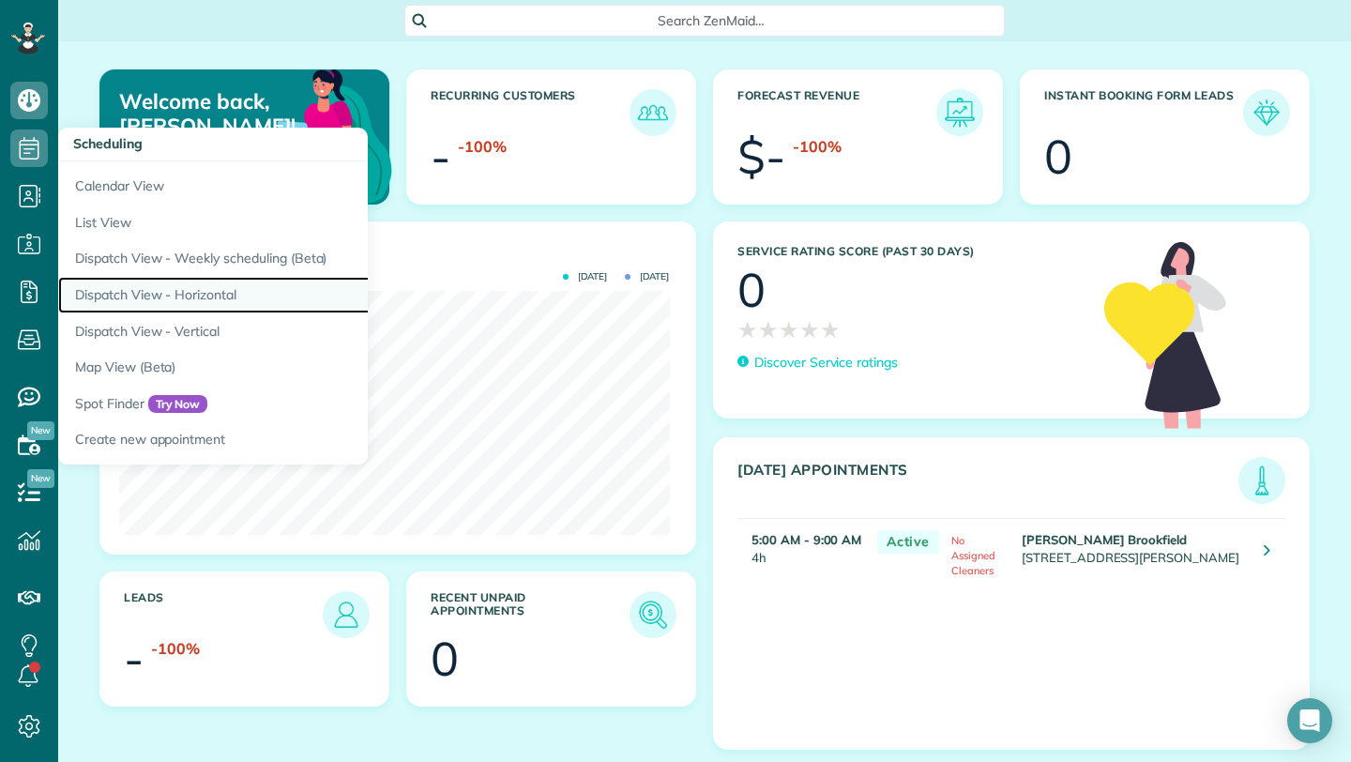
click at [237, 294] on link "Dispatch View - Horizontal" at bounding box center [292, 295] width 469 height 37
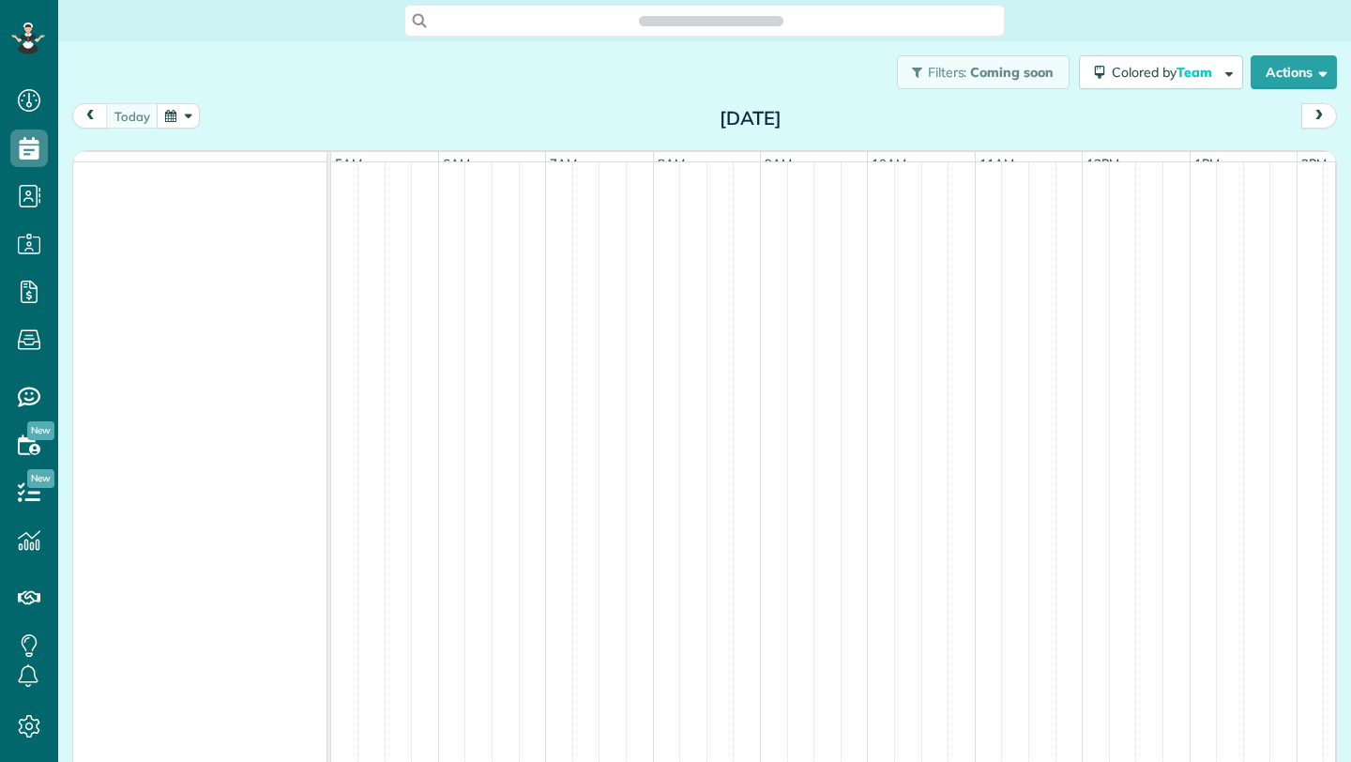
scroll to position [14, 0]
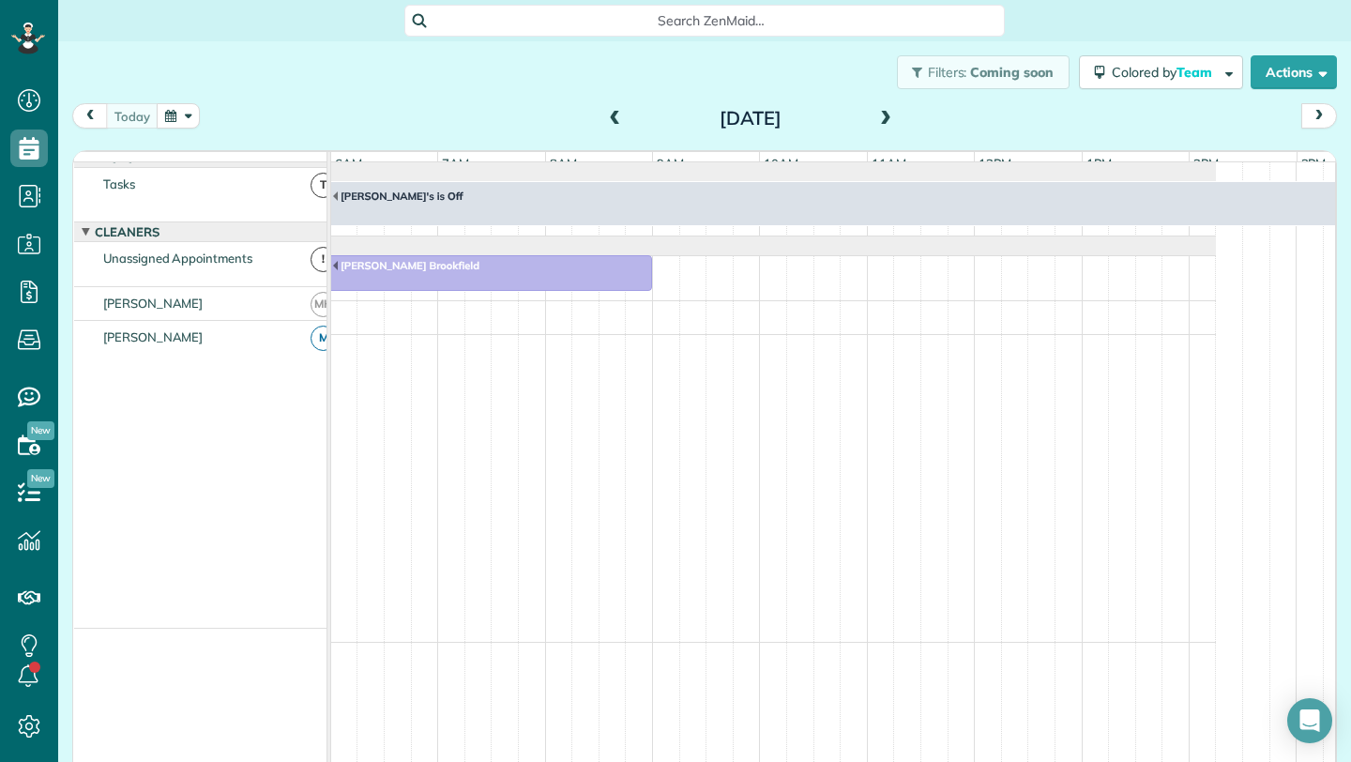
click at [877, 111] on span at bounding box center [886, 119] width 21 height 17
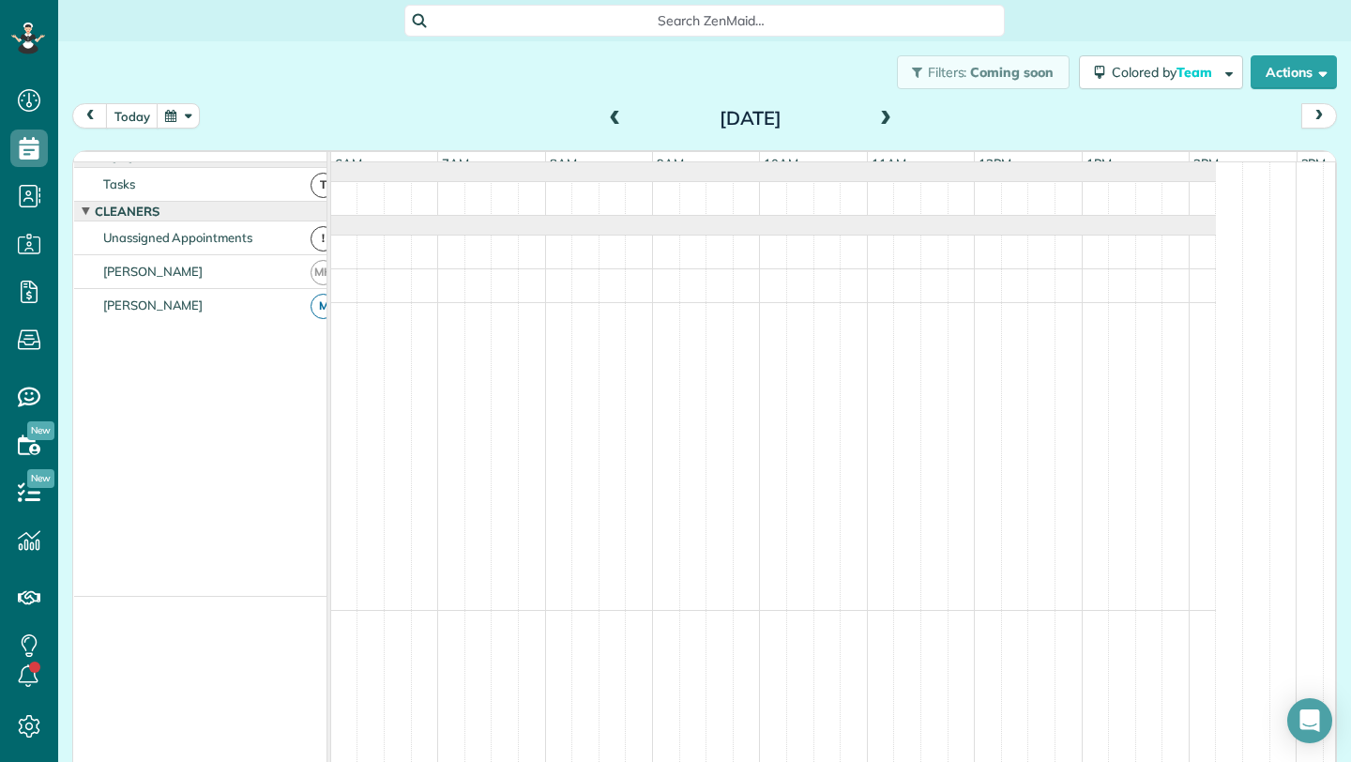
scroll to position [0, 0]
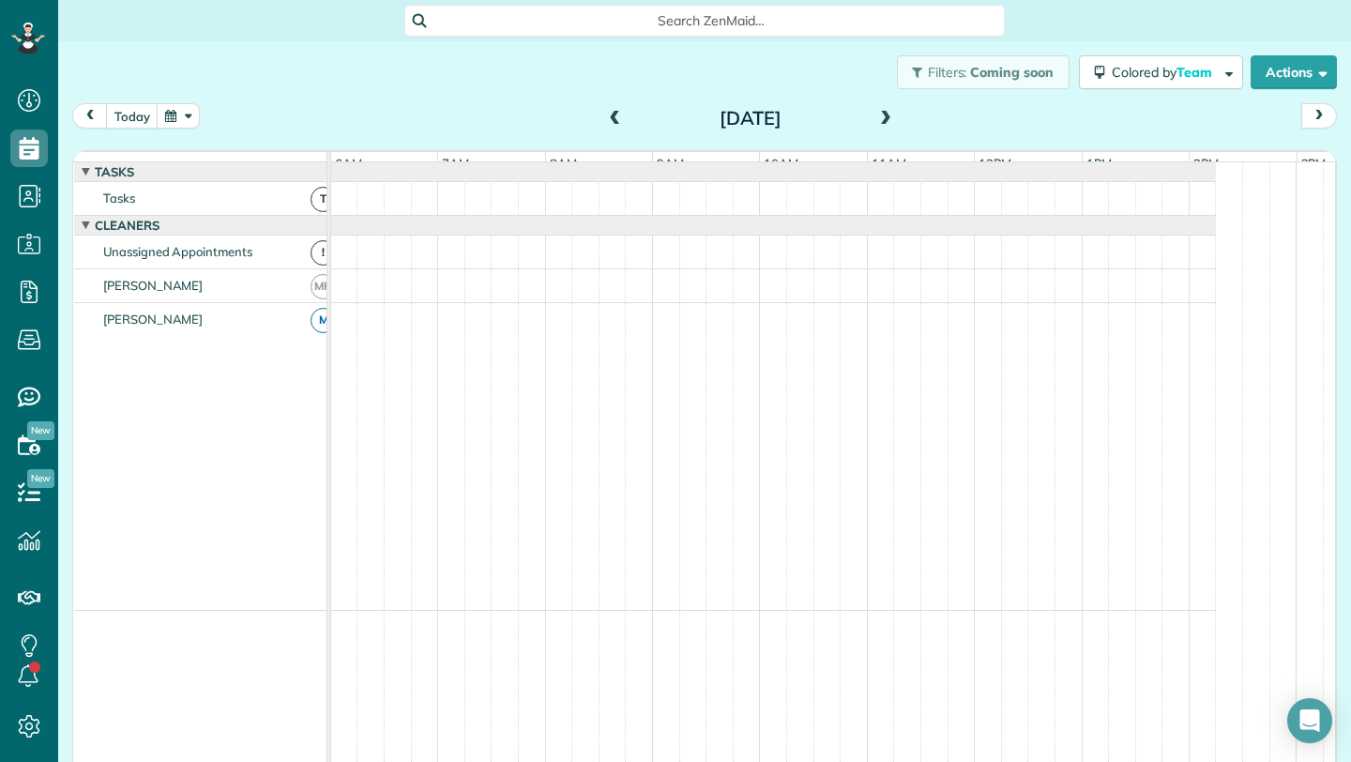
click at [876, 110] on span at bounding box center [886, 119] width 21 height 28
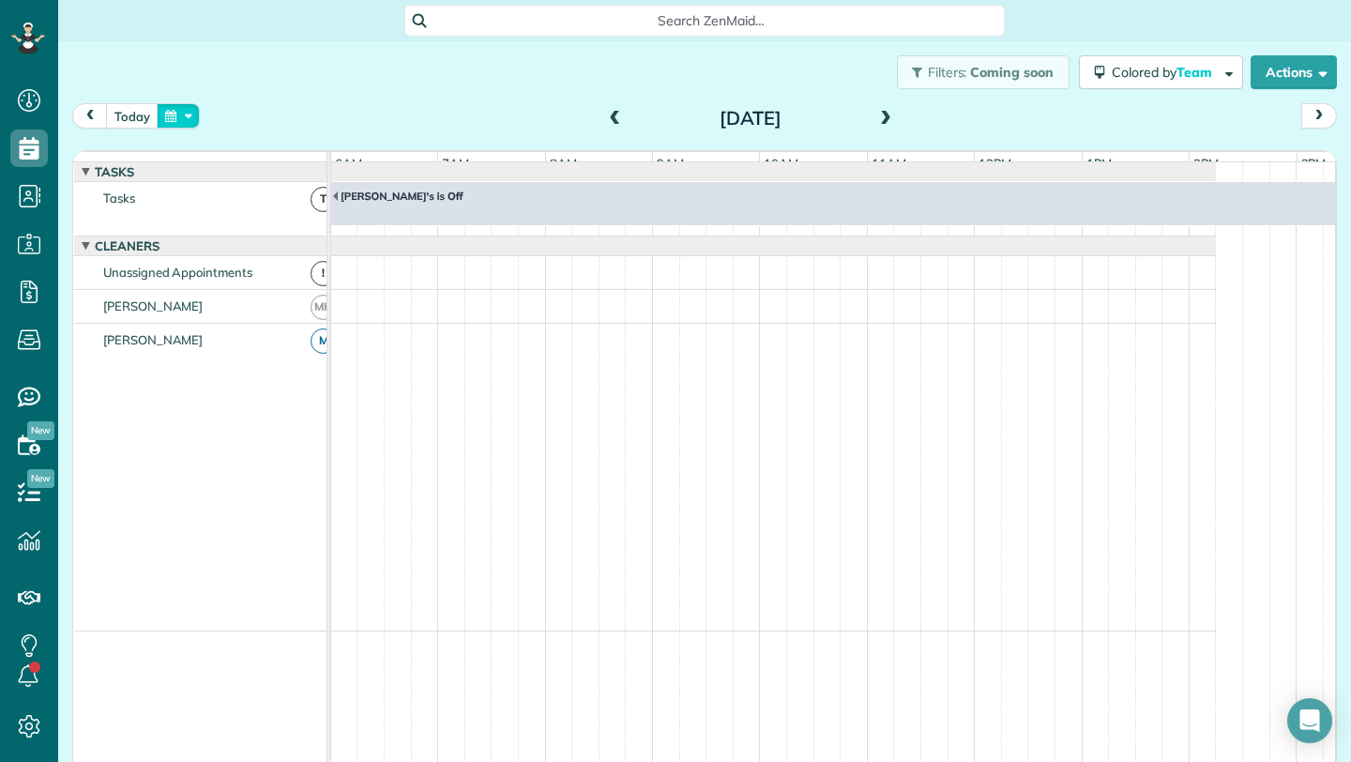
click at [191, 118] on button "button" at bounding box center [178, 115] width 43 height 25
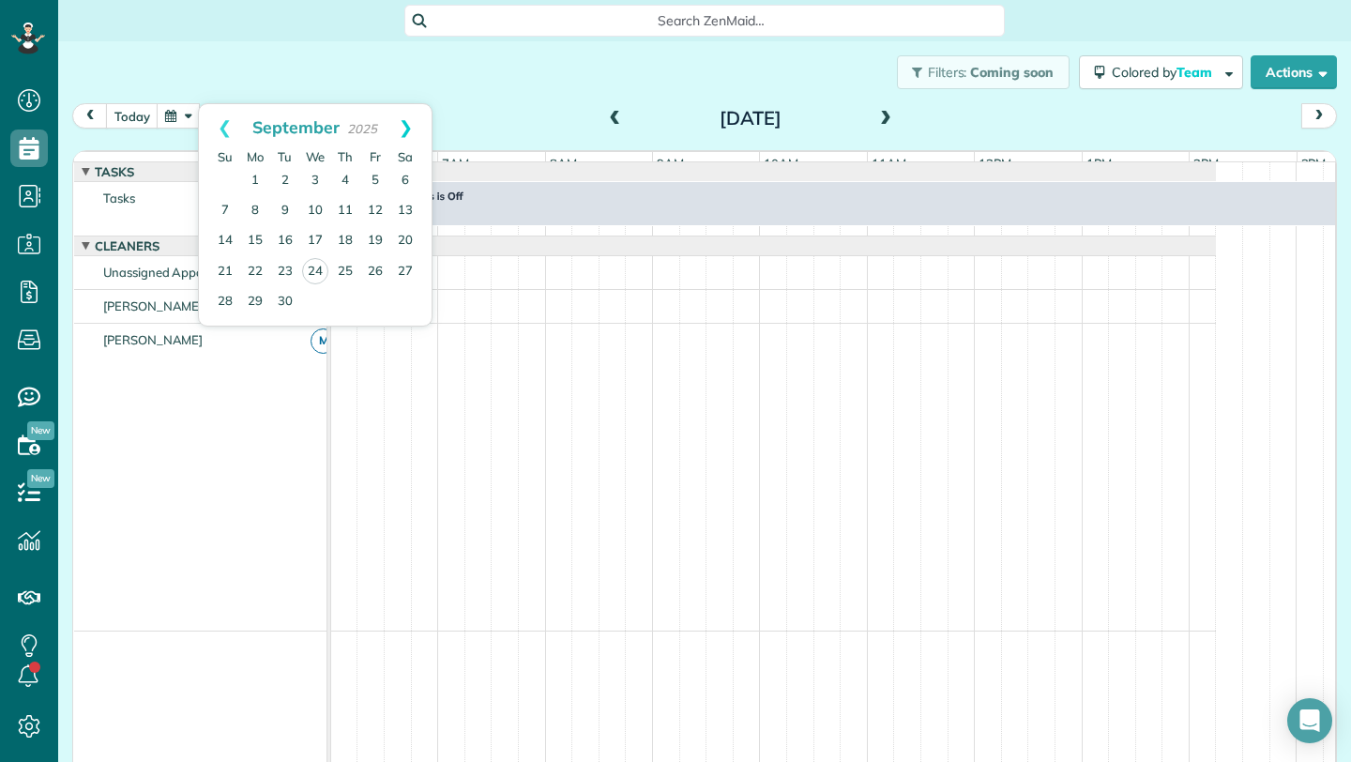
click at [417, 134] on link "Next" at bounding box center [406, 127] width 52 height 47
click at [342, 175] on link "2" at bounding box center [345, 181] width 30 height 30
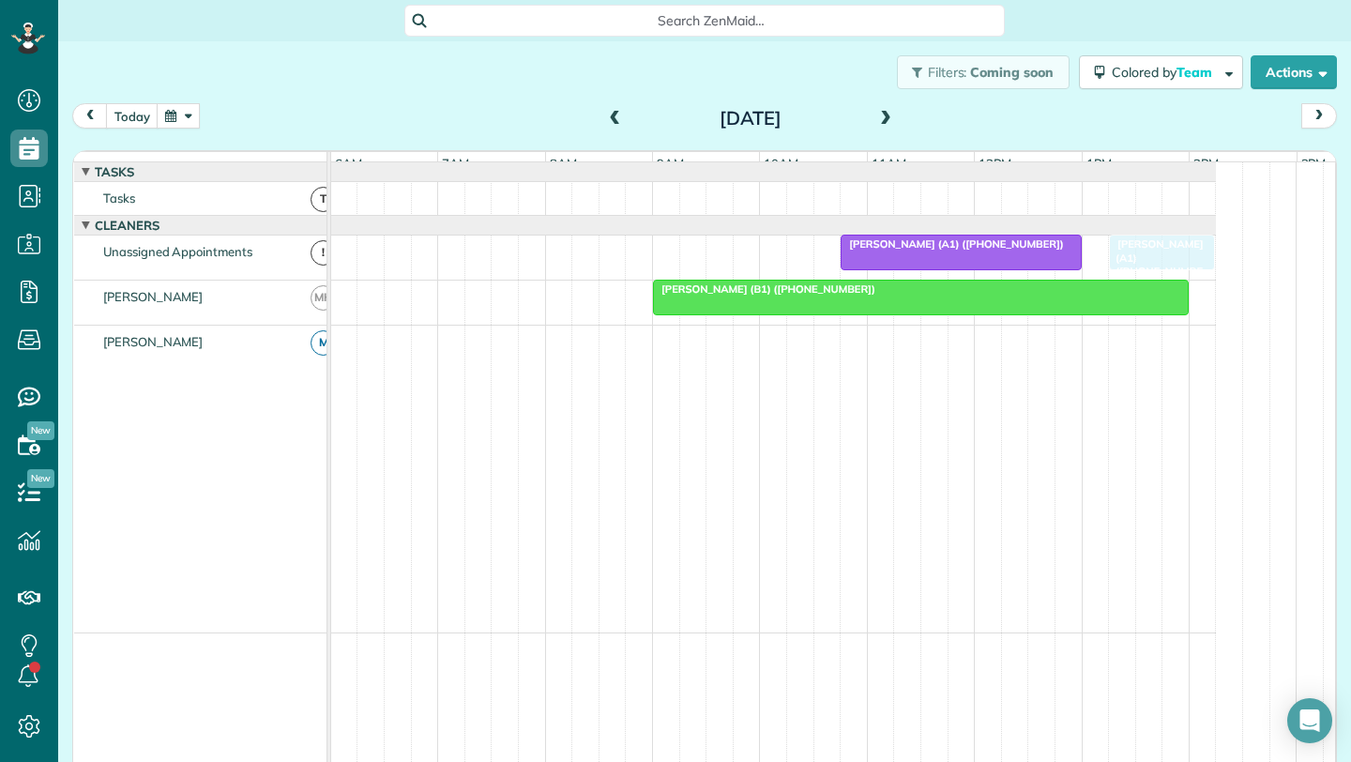
drag, startPoint x: 1270, startPoint y: 252, endPoint x: 1132, endPoint y: 250, distance: 138.0
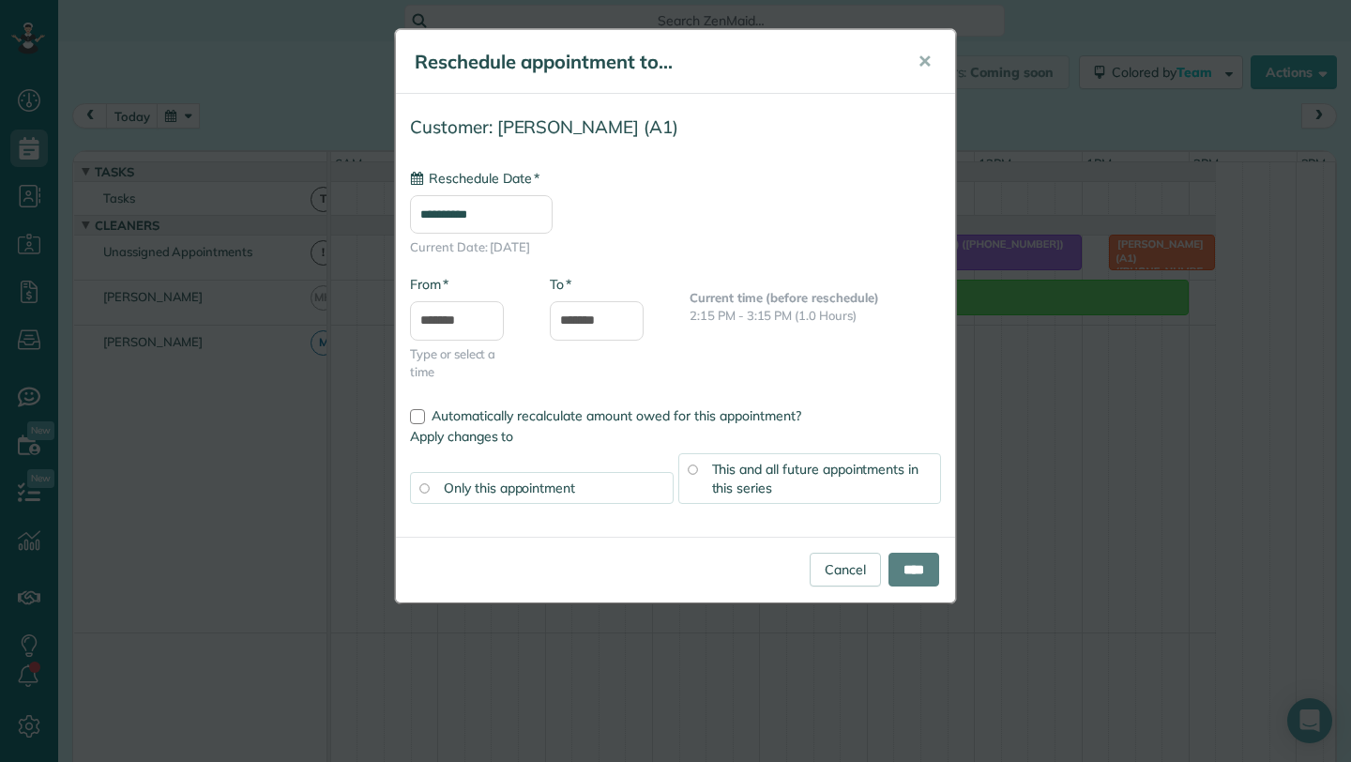
type input "**********"
drag, startPoint x: 910, startPoint y: 567, endPoint x: 1001, endPoint y: 425, distance: 168.4
click at [910, 567] on input "****" at bounding box center [914, 570] width 51 height 34
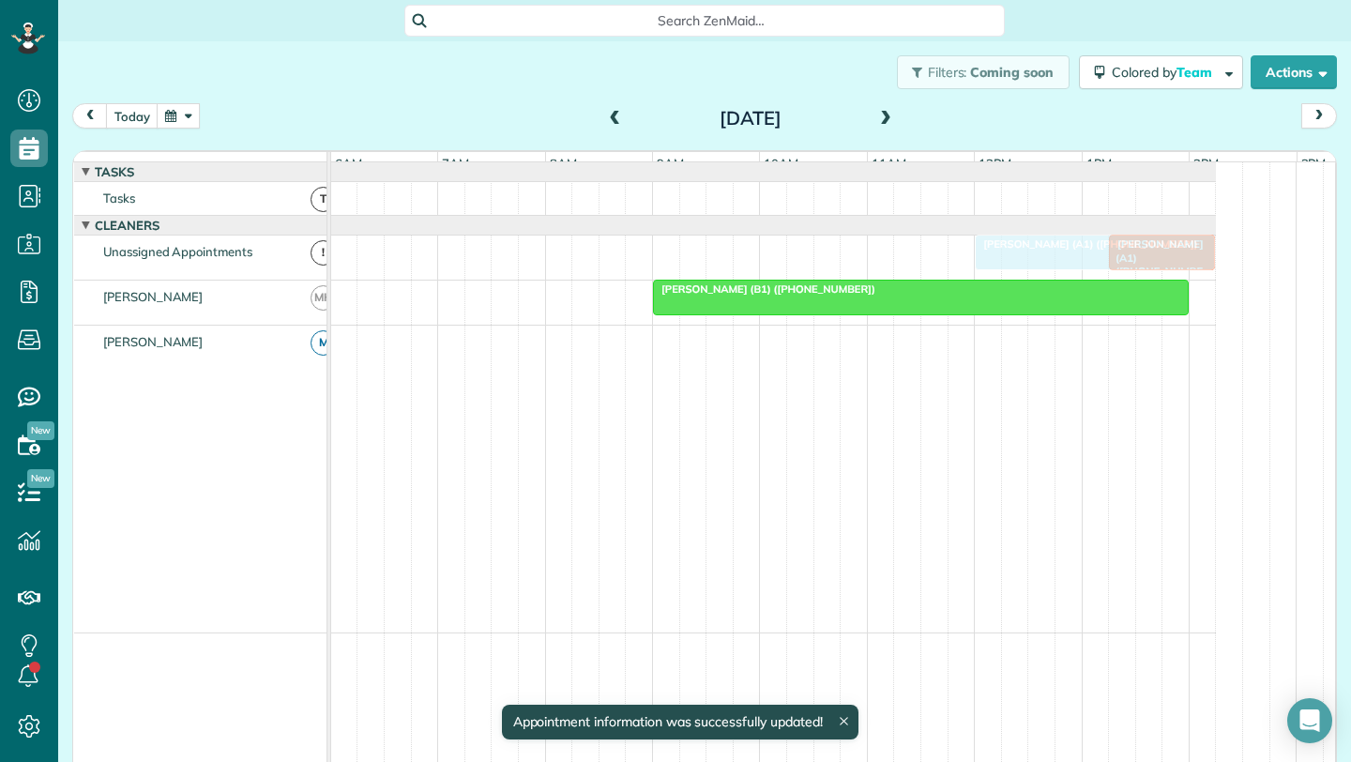
drag, startPoint x: 980, startPoint y: 267, endPoint x: 1122, endPoint y: 274, distance: 142.8
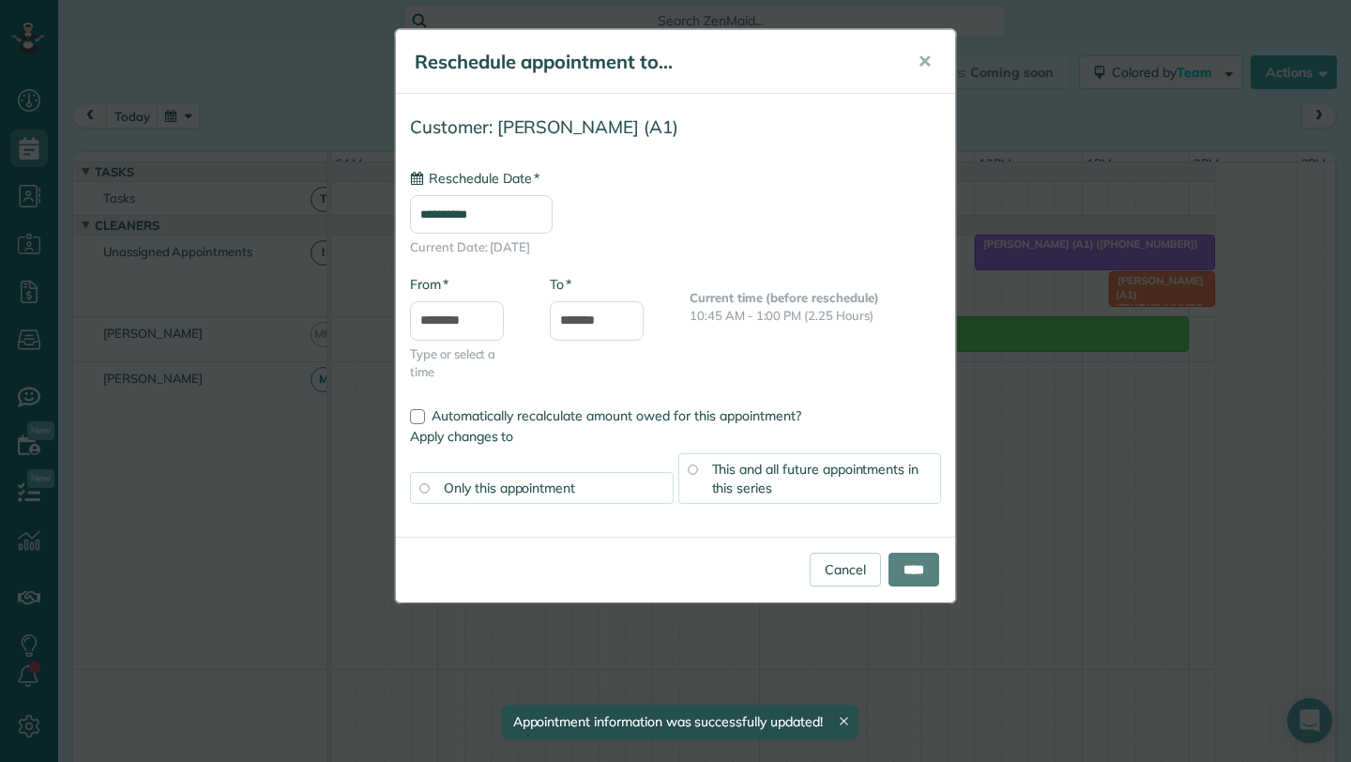
type input "**********"
click at [918, 562] on input "****" at bounding box center [914, 570] width 51 height 34
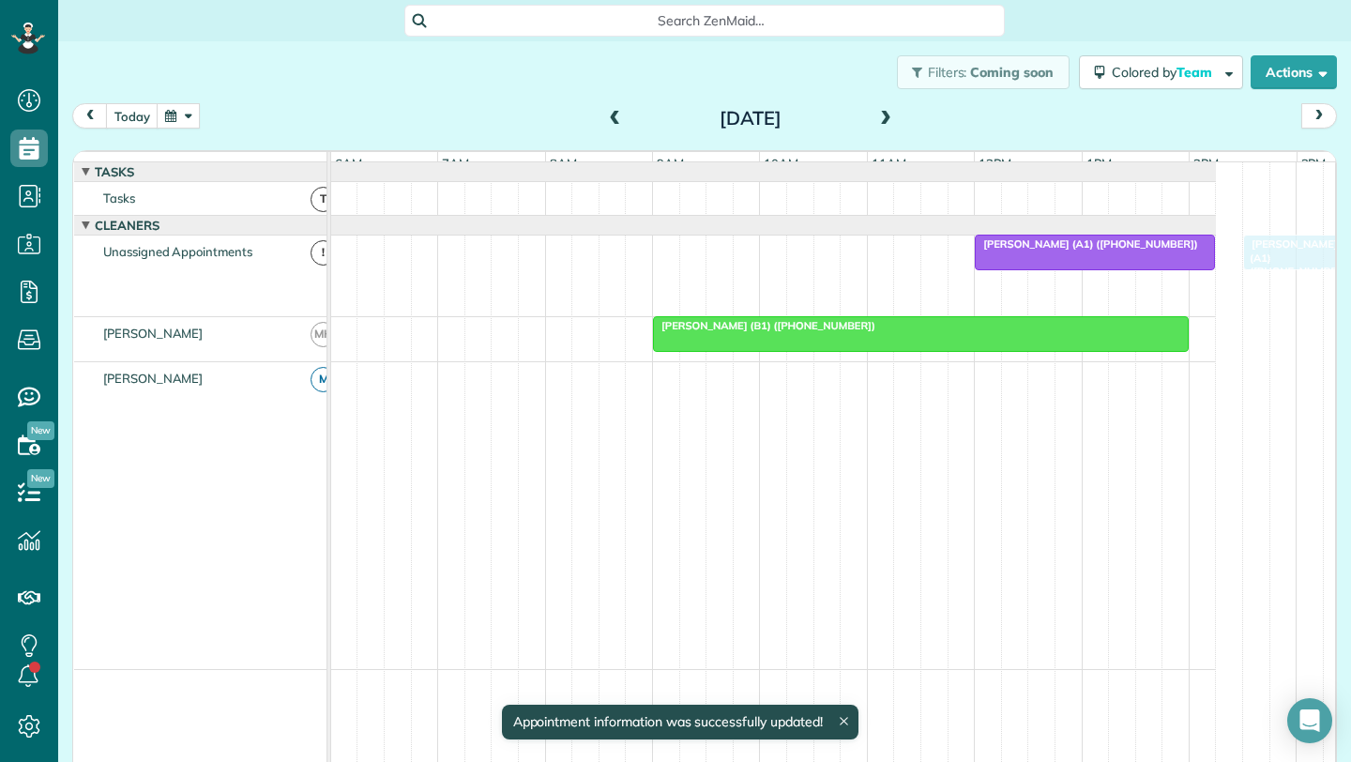
drag, startPoint x: 1144, startPoint y: 307, endPoint x: 1265, endPoint y: 283, distance: 123.3
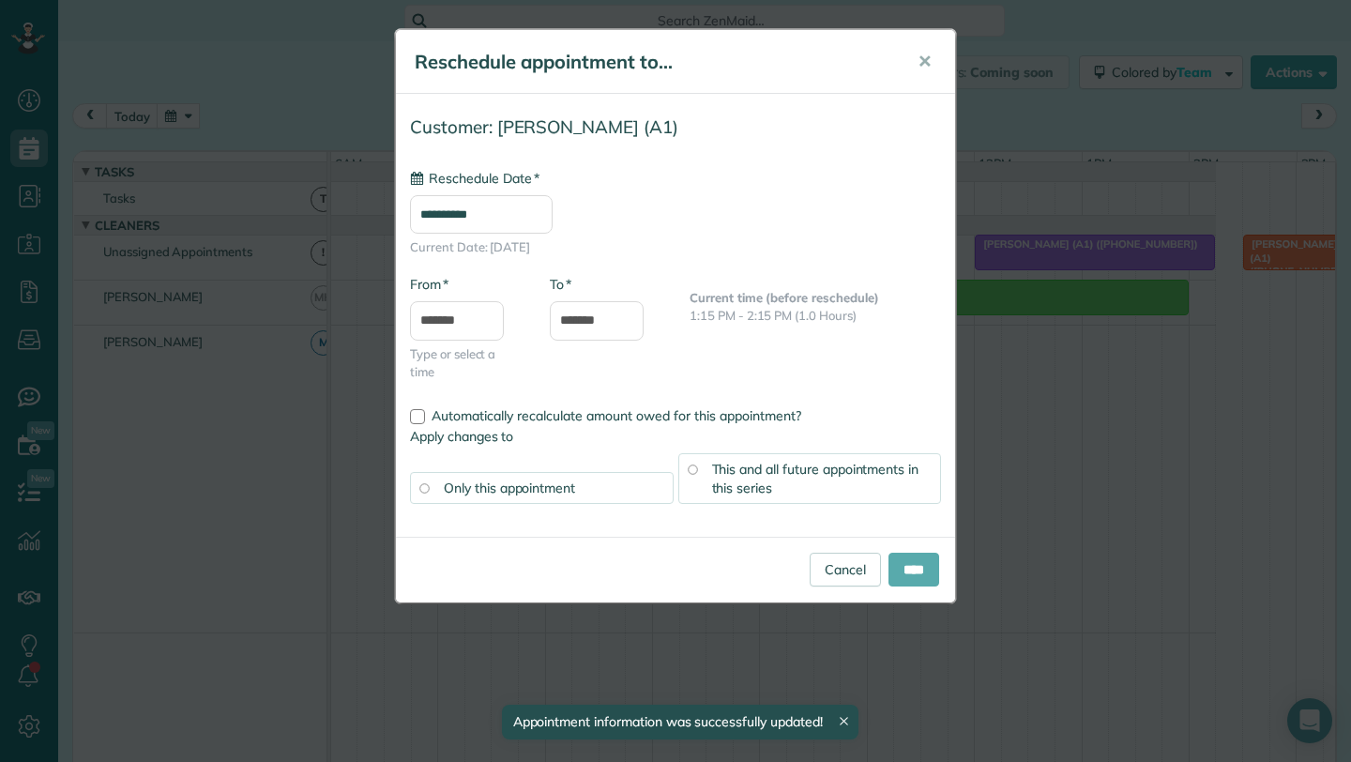
type input "**********"
click at [915, 575] on input "****" at bounding box center [914, 570] width 51 height 34
